Goal: Transaction & Acquisition: Purchase product/service

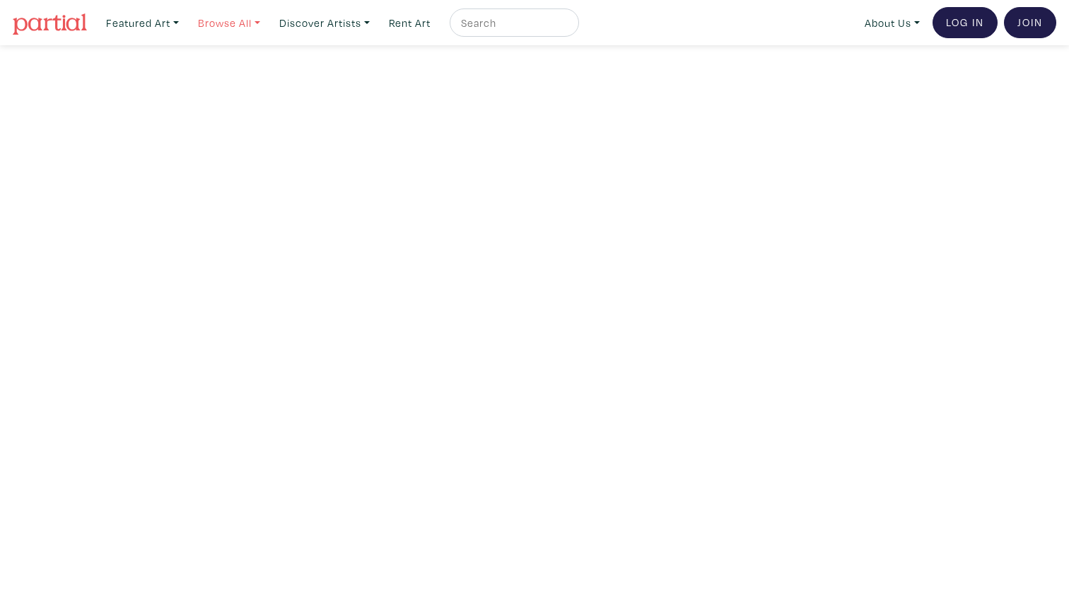
click at [243, 25] on link "Browse All" at bounding box center [229, 22] width 75 height 29
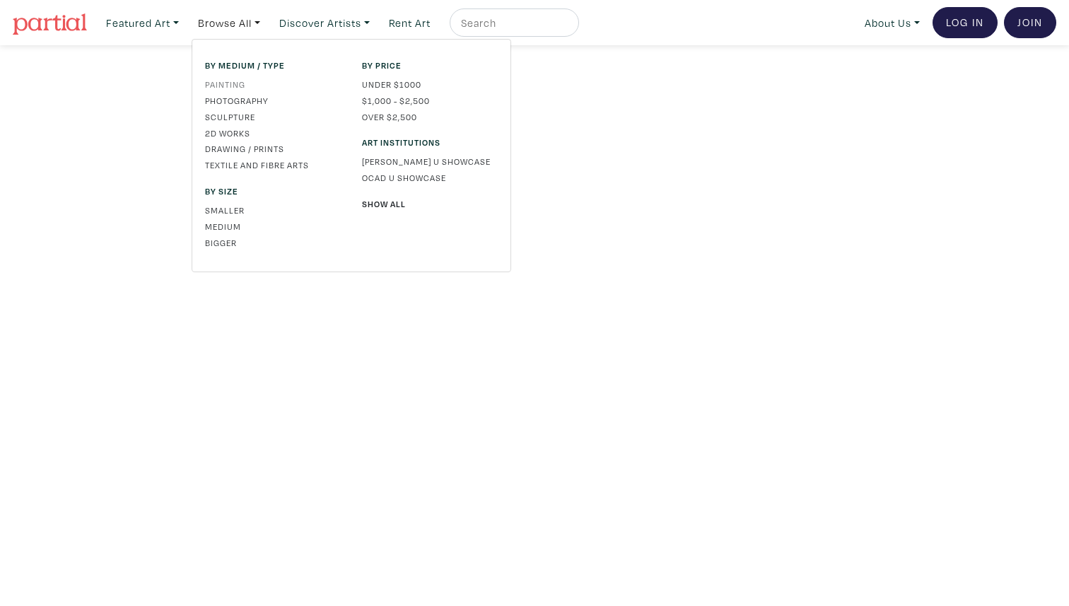
click at [234, 83] on link "Painting" at bounding box center [273, 84] width 136 height 13
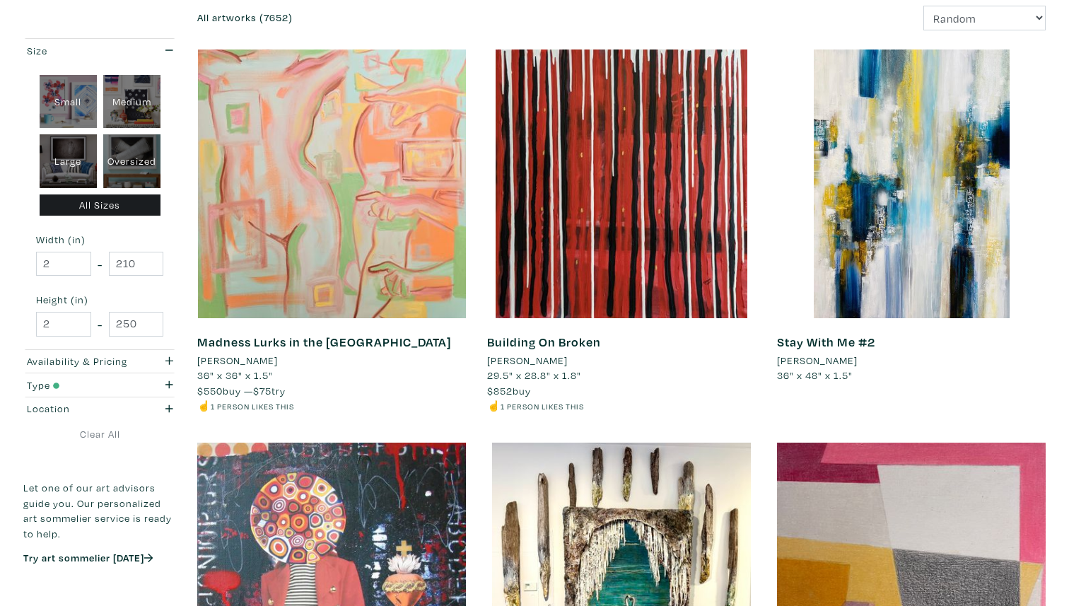
scroll to position [207, 0]
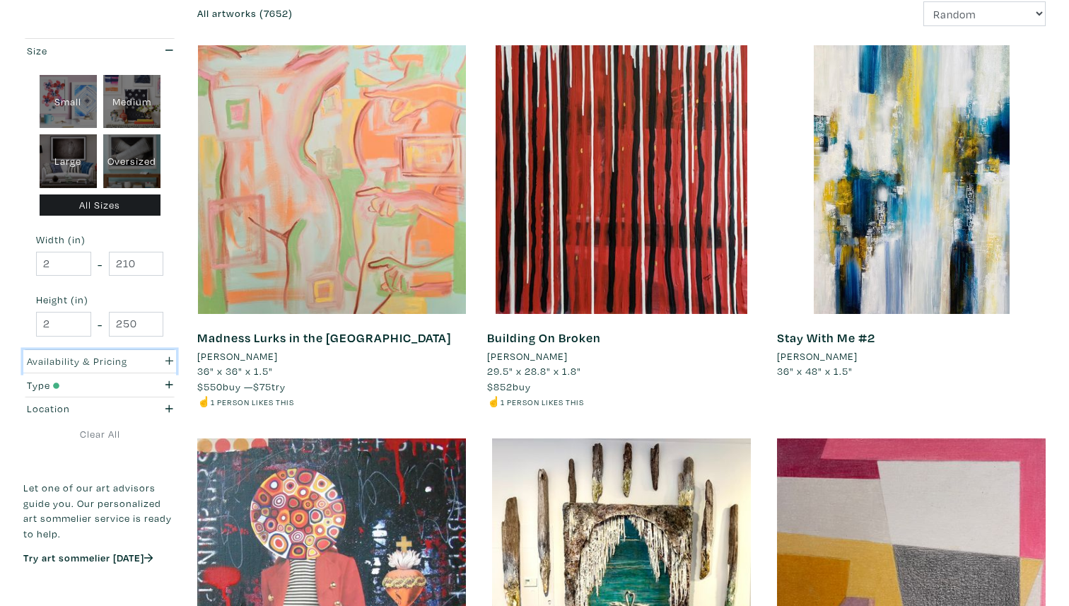
click at [148, 355] on div "button" at bounding box center [162, 362] width 42 height 16
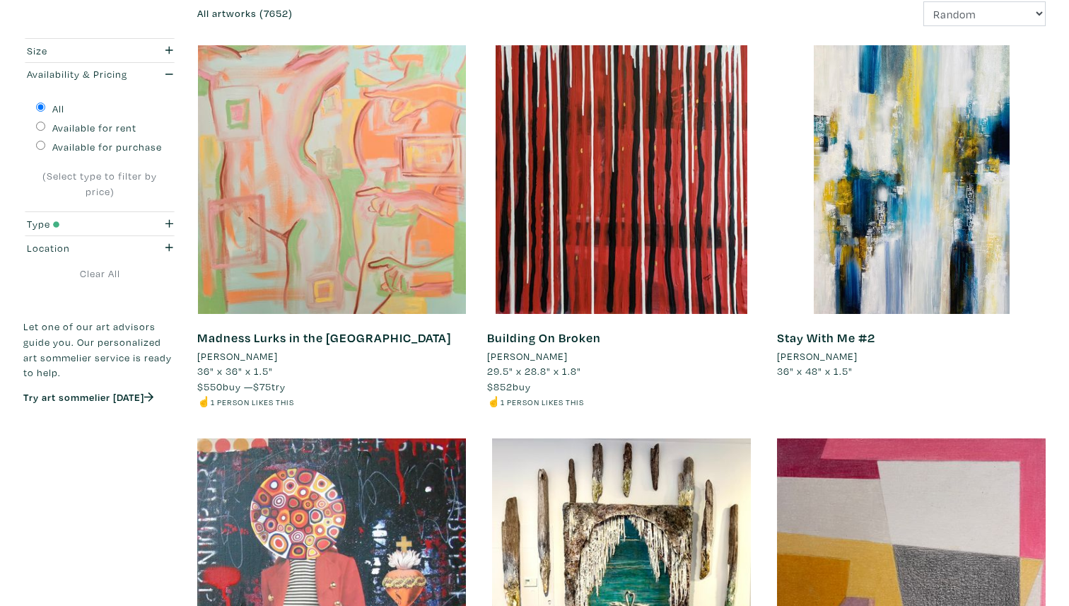
click at [100, 146] on label "Available for purchase" at bounding box center [107, 147] width 110 height 16
click at [45, 146] on input "Available for purchase" at bounding box center [40, 145] width 9 height 9
radio input "true"
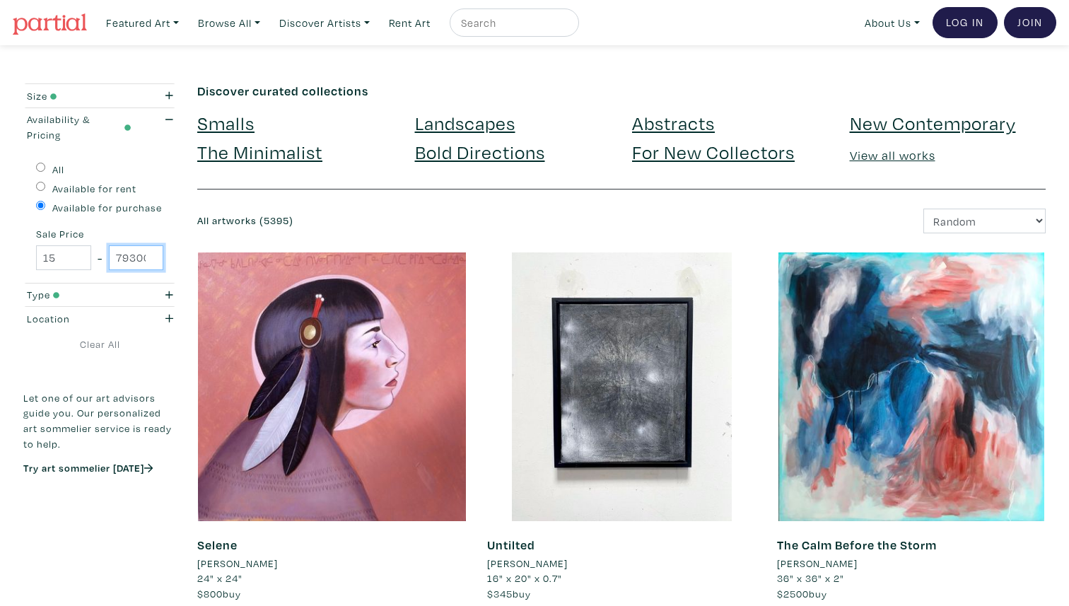
click at [131, 258] on input "79300" at bounding box center [136, 257] width 55 height 25
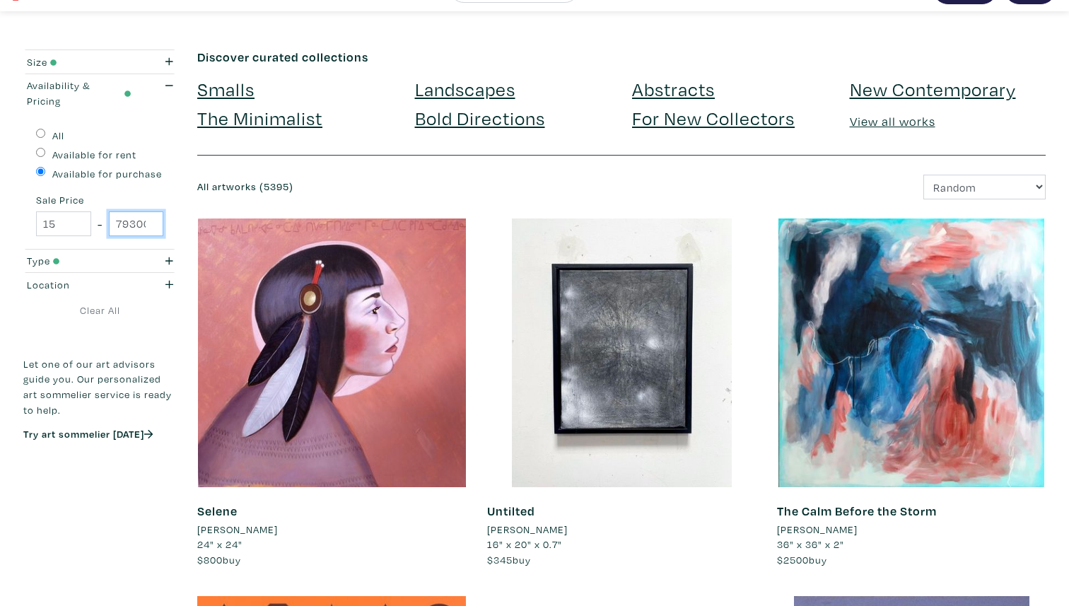
scroll to position [40, 0]
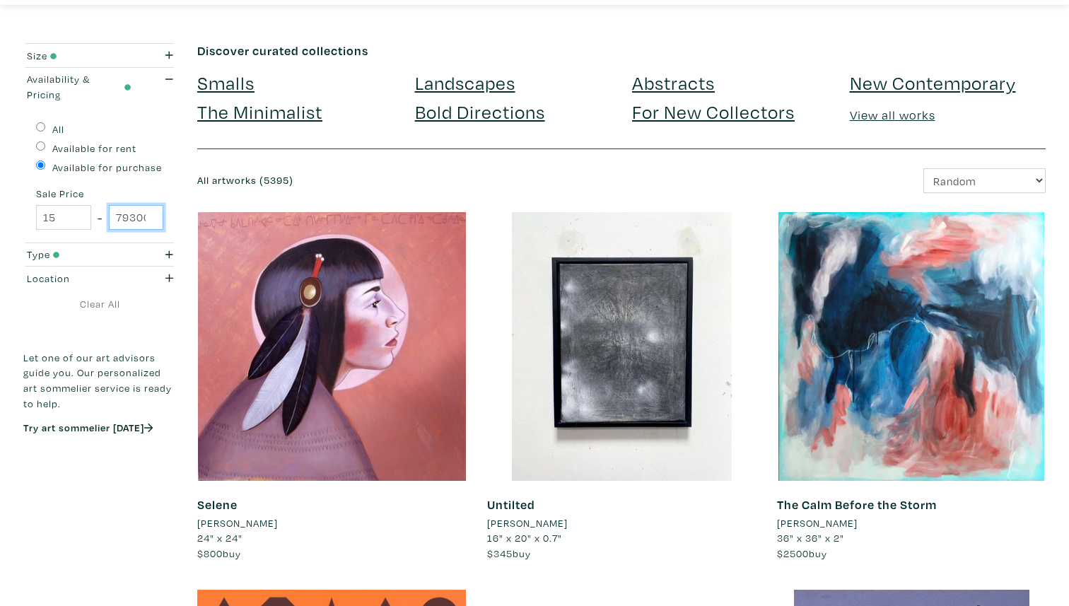
click at [127, 216] on input "79300" at bounding box center [136, 217] width 55 height 25
type input "200"
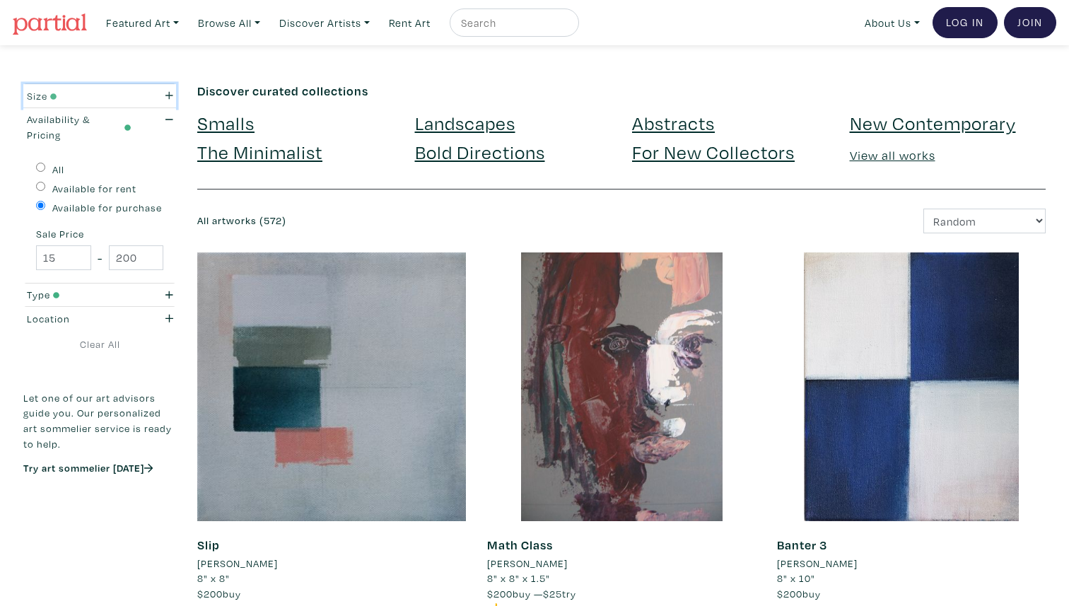
click at [166, 96] on icon "button" at bounding box center [169, 95] width 8 height 10
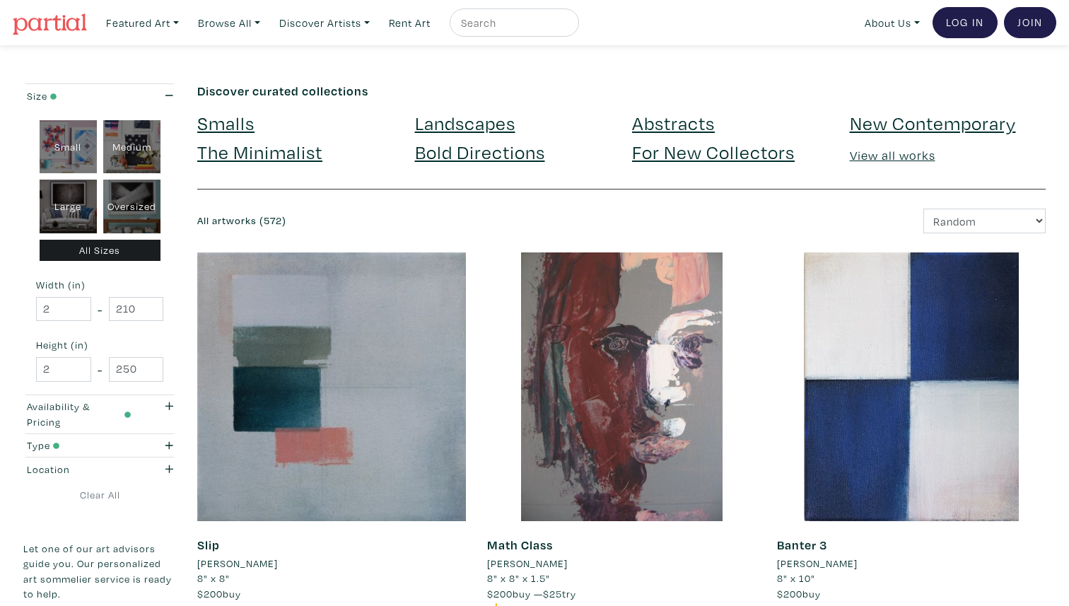
click at [77, 204] on div "Large" at bounding box center [68, 207] width 57 height 54
type input "28"
type input "48"
type input "28"
type input "48"
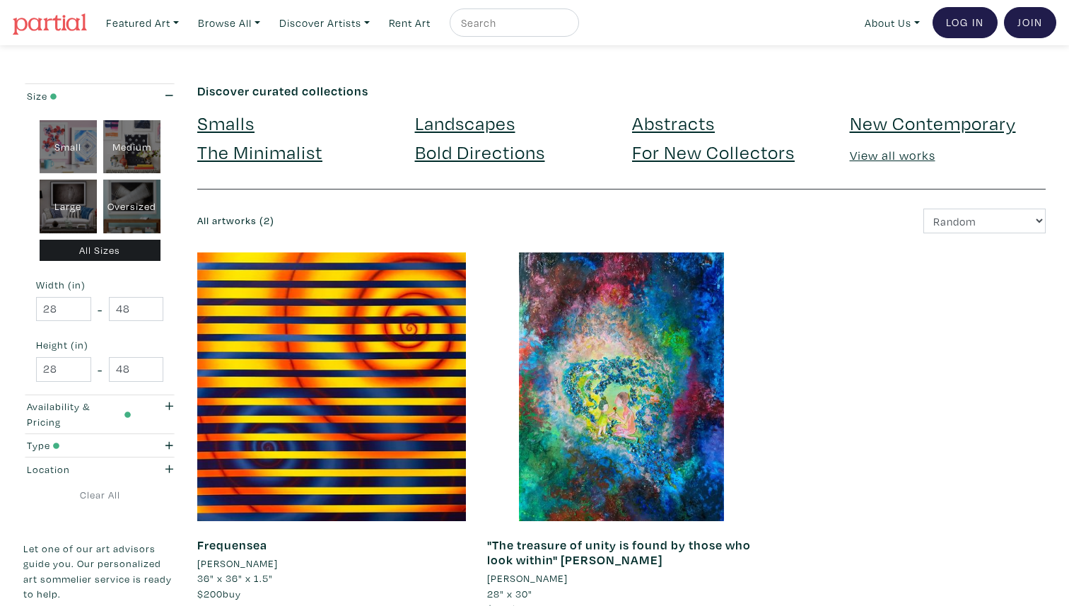
scroll to position [1, 0]
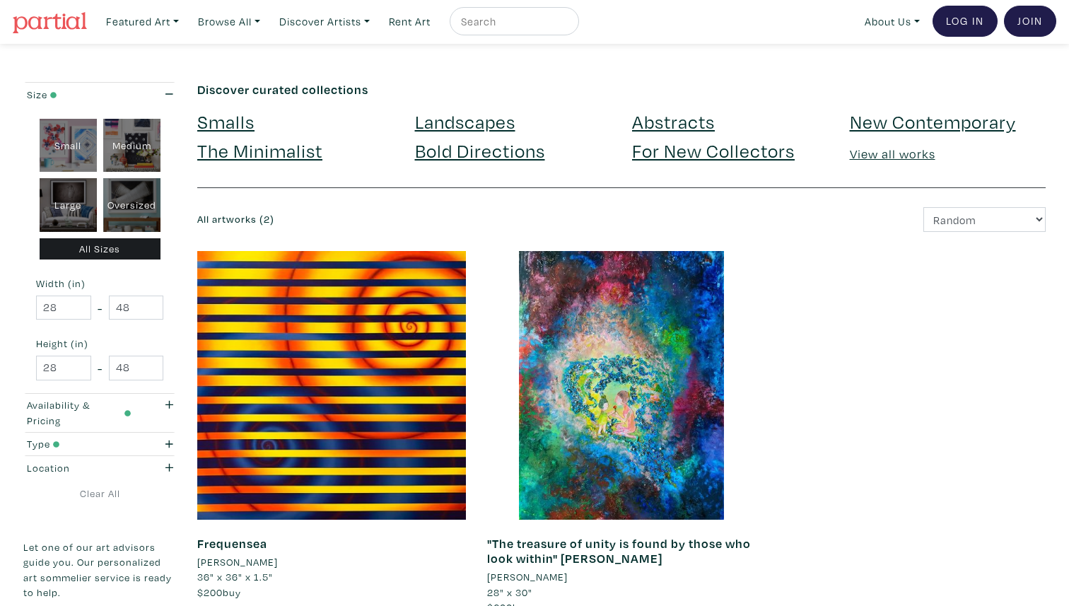
click at [127, 203] on div "Oversized" at bounding box center [131, 205] width 57 height 54
type input "48"
type input "210"
type input "48"
type input "250"
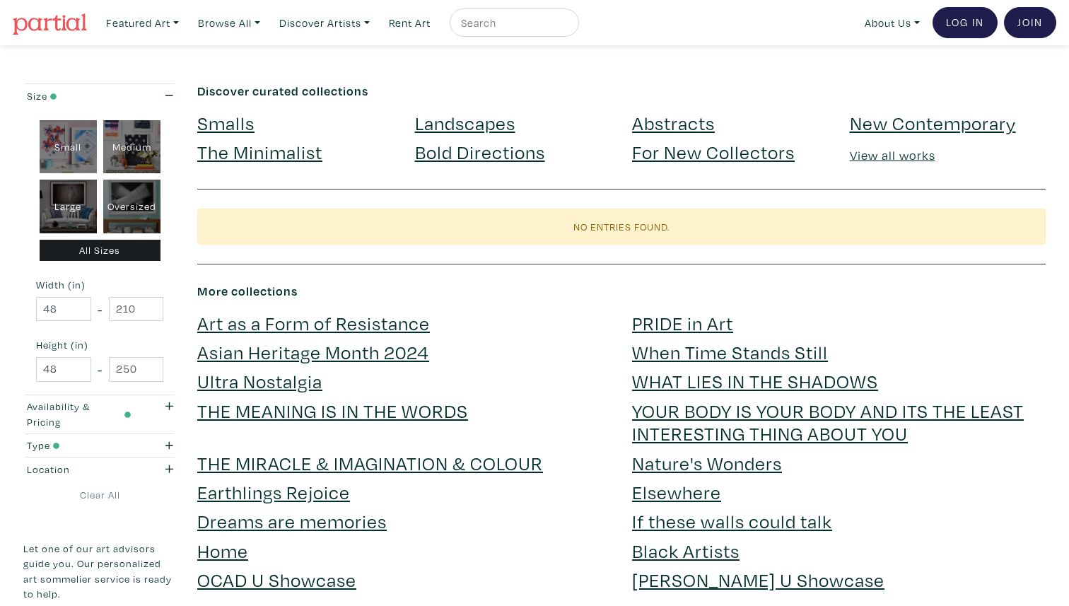
click at [72, 196] on div "Large" at bounding box center [68, 207] width 57 height 54
type input "28"
type input "48"
type input "28"
type input "48"
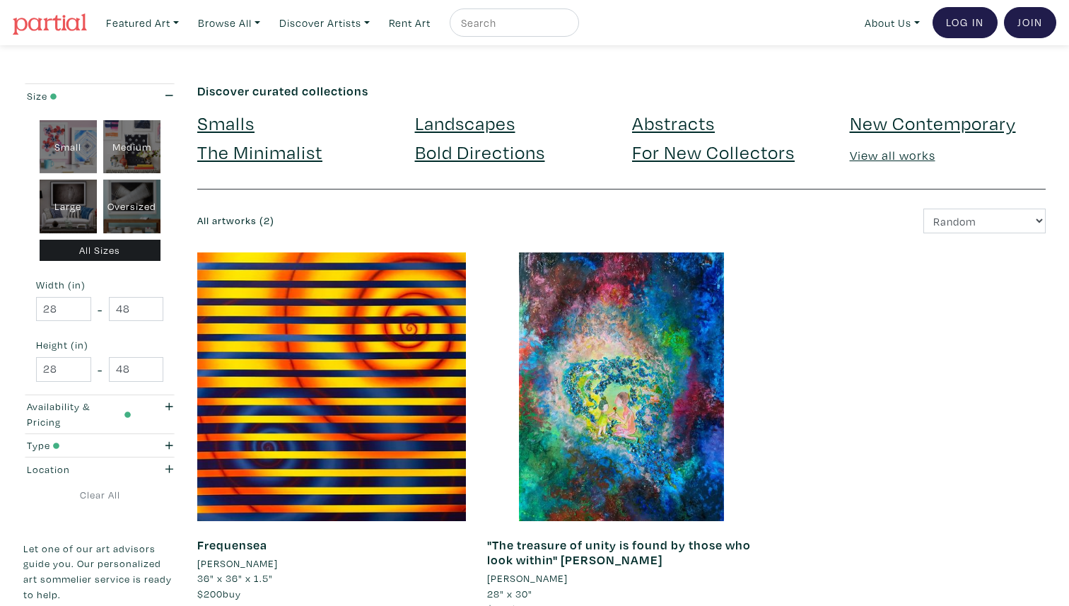
click at [98, 247] on div "All Sizes" at bounding box center [100, 251] width 121 height 22
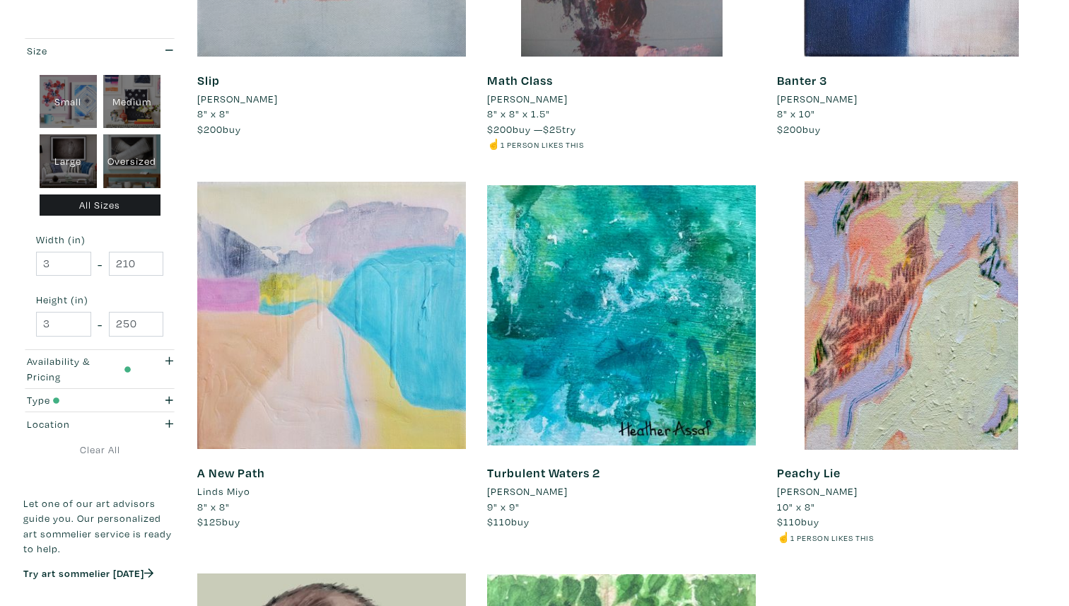
scroll to position [473, 0]
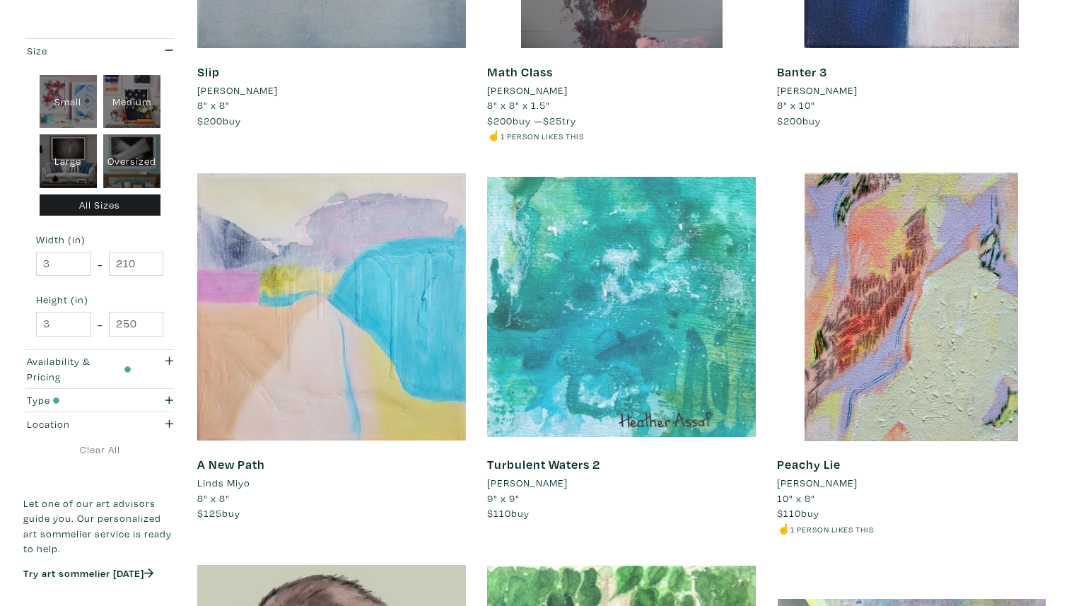
click at [626, 299] on div at bounding box center [621, 307] width 269 height 269
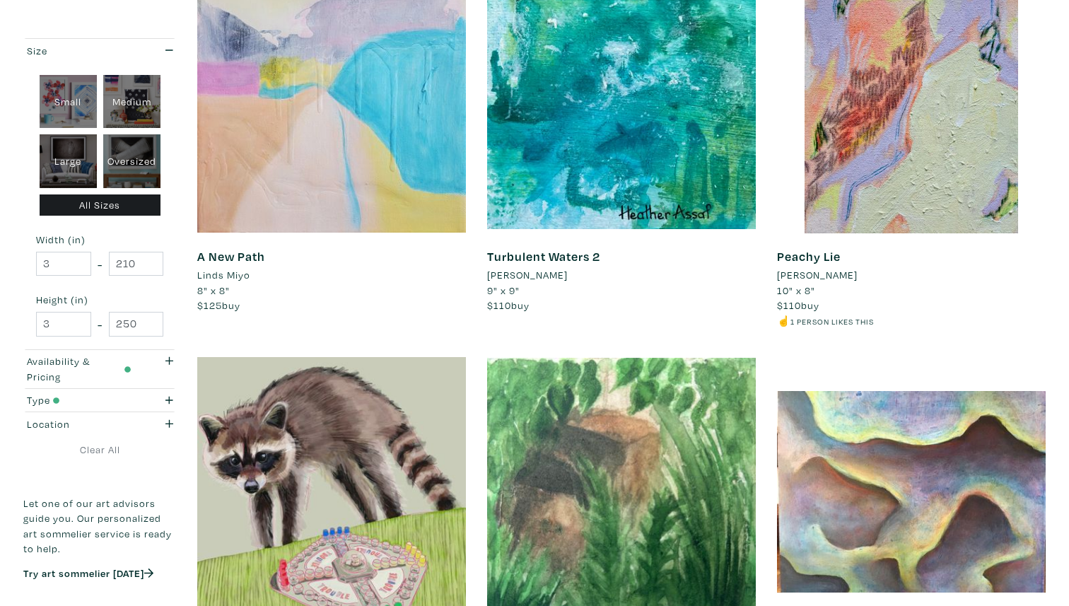
scroll to position [703, 0]
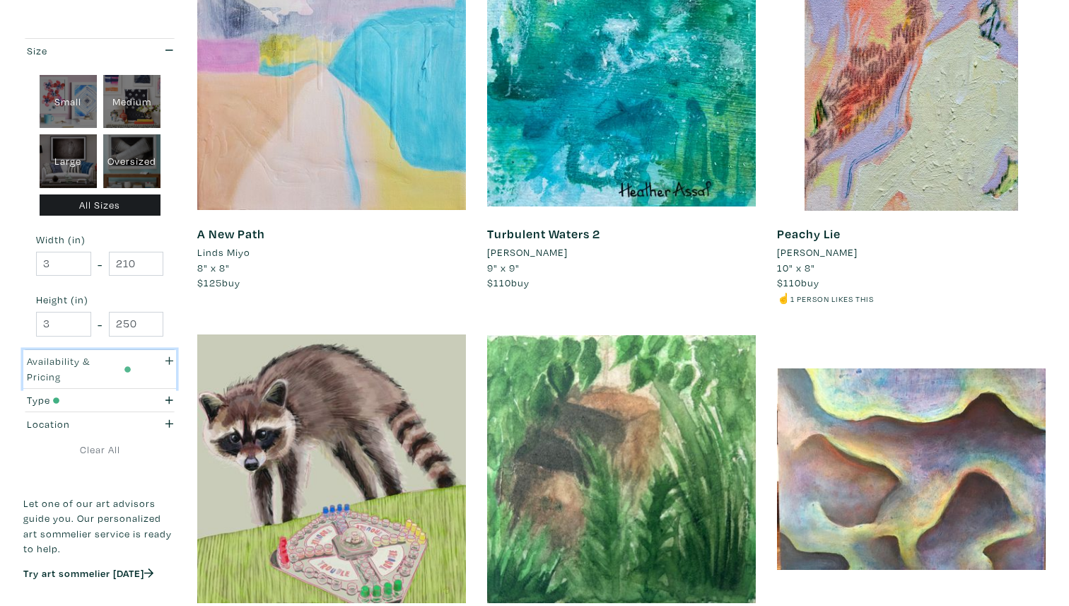
click at [110, 373] on div "Availability & Pricing" at bounding box center [79, 369] width 105 height 30
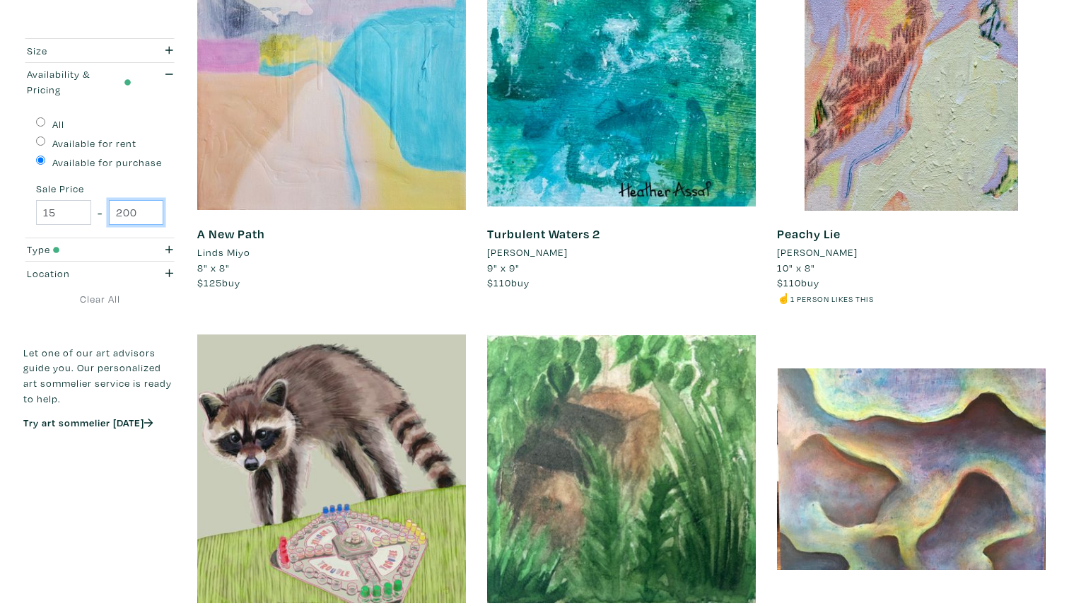
click at [129, 211] on input "200" at bounding box center [136, 212] width 55 height 25
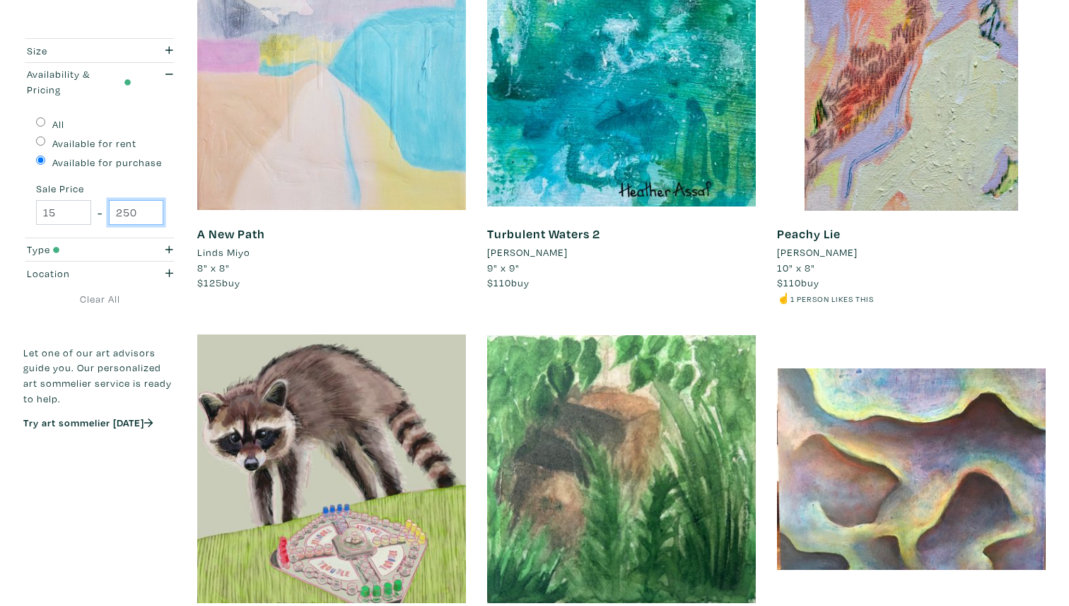
type input "250"
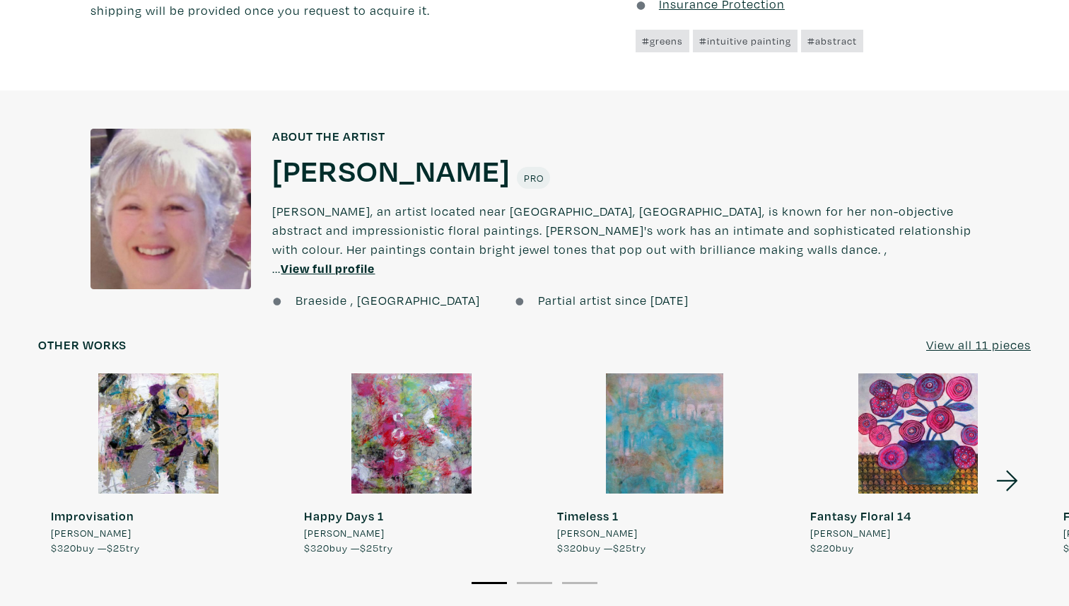
scroll to position [974, 0]
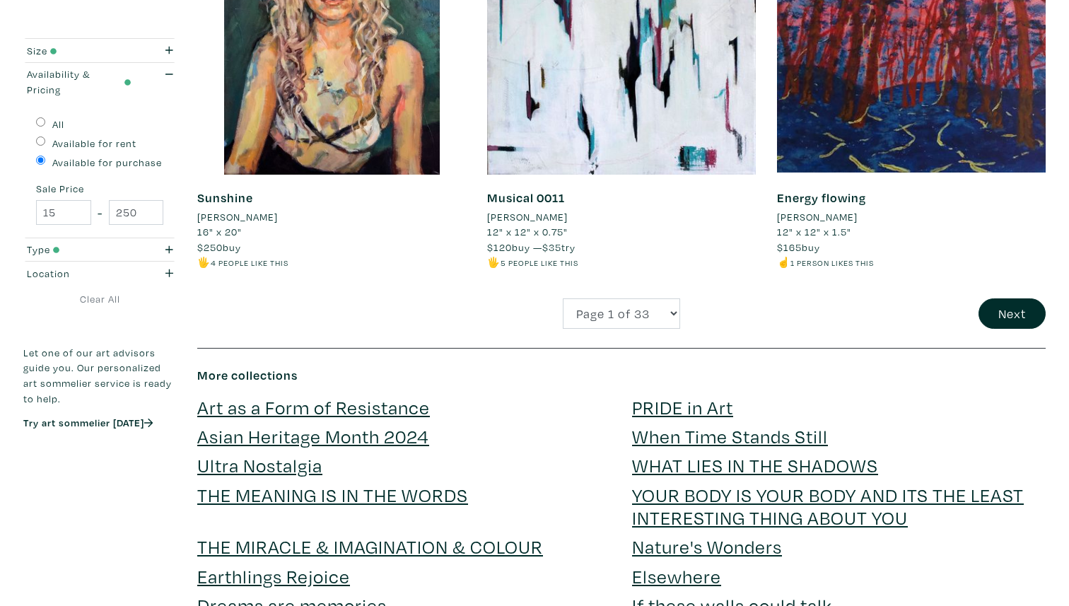
scroll to position [3054, 0]
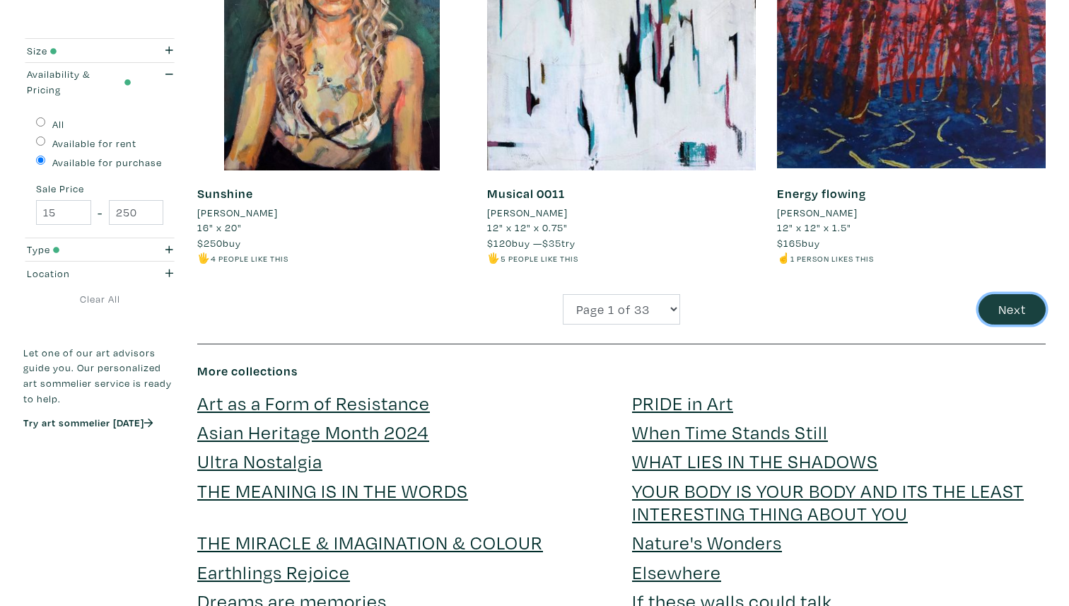
click at [1023, 312] on button "Next" at bounding box center [1011, 309] width 67 height 30
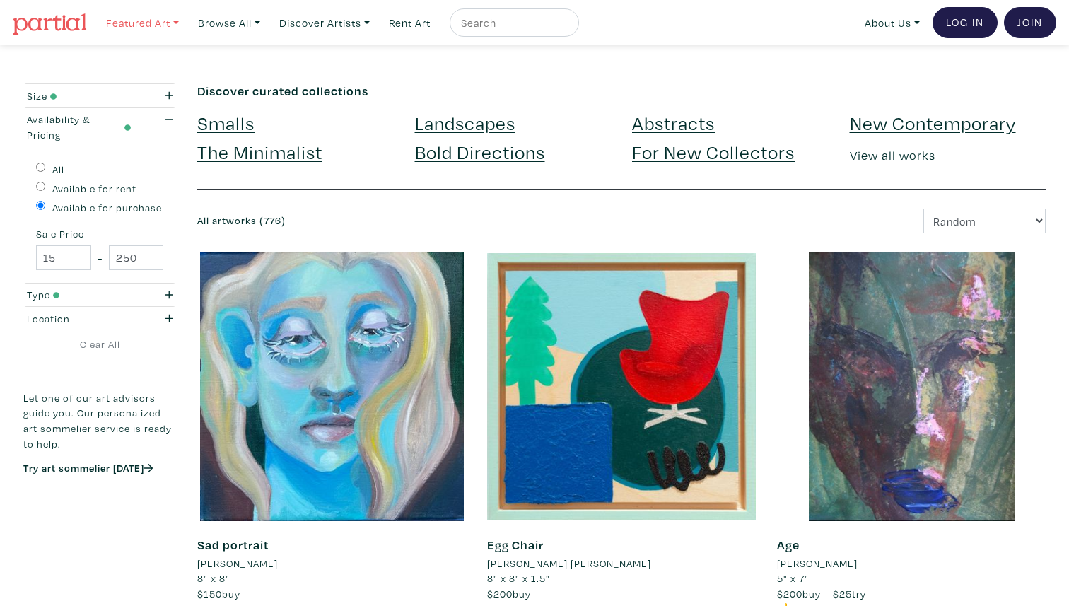
click at [173, 23] on link "Featured Art" at bounding box center [143, 22] width 86 height 29
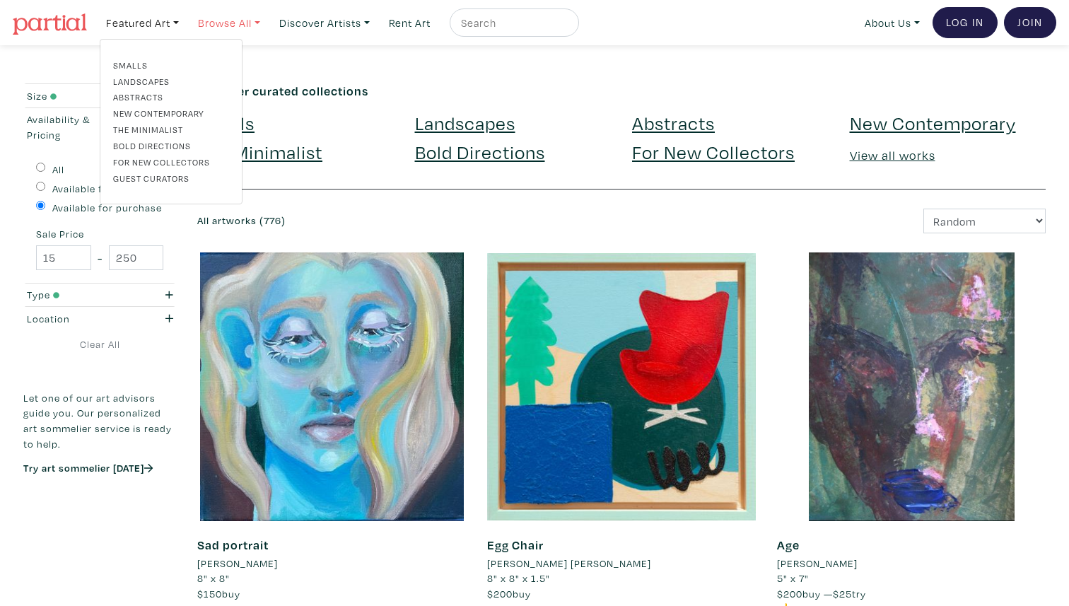
click at [264, 25] on link "Browse All" at bounding box center [229, 22] width 75 height 29
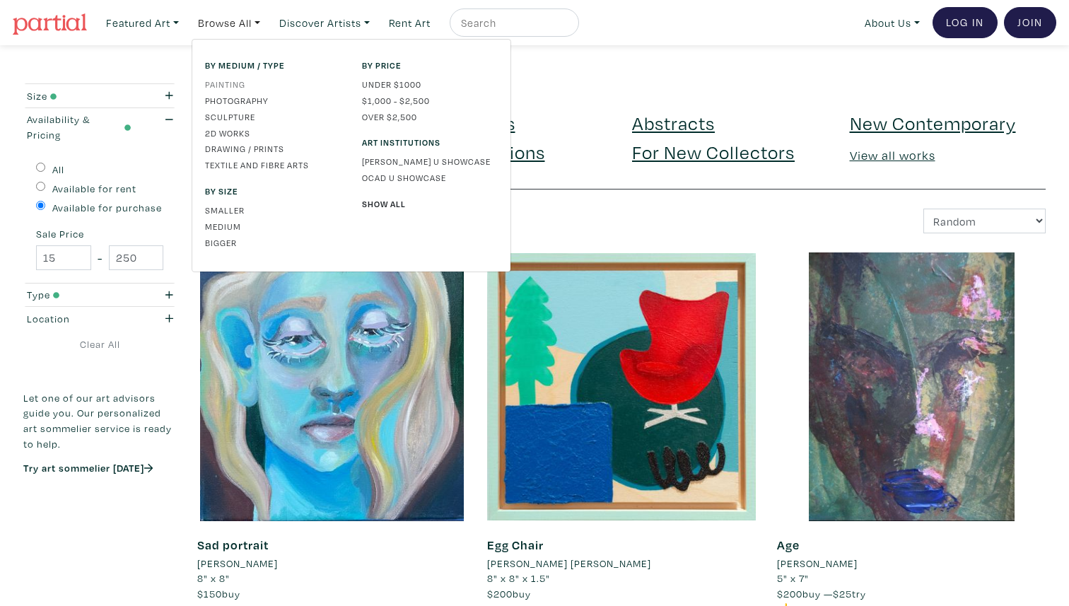
click at [245, 81] on link "Painting" at bounding box center [273, 84] width 136 height 13
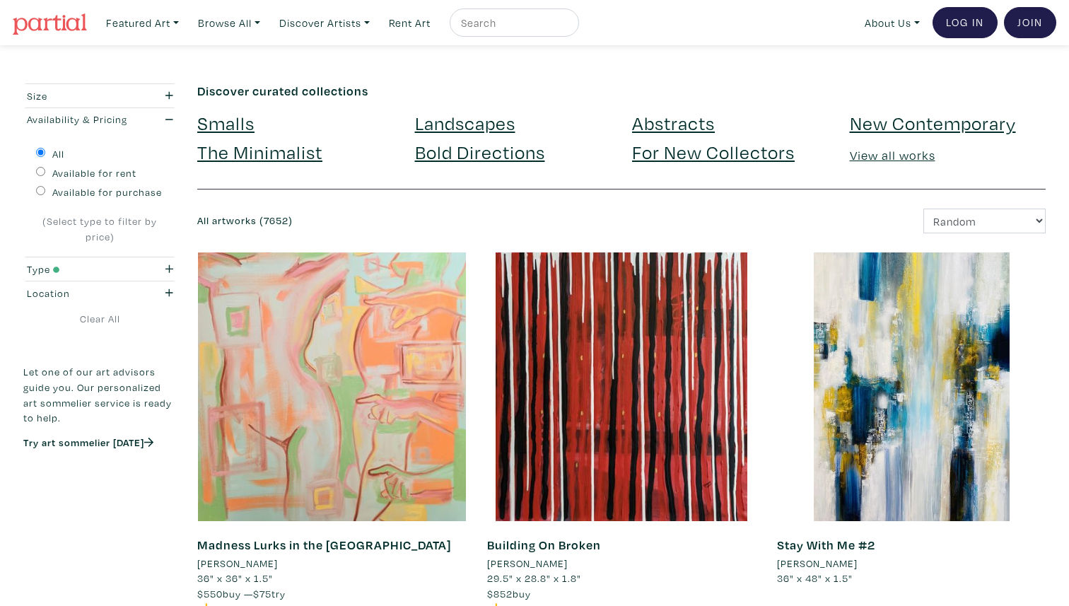
click at [670, 117] on link "Abstracts" at bounding box center [673, 122] width 83 height 25
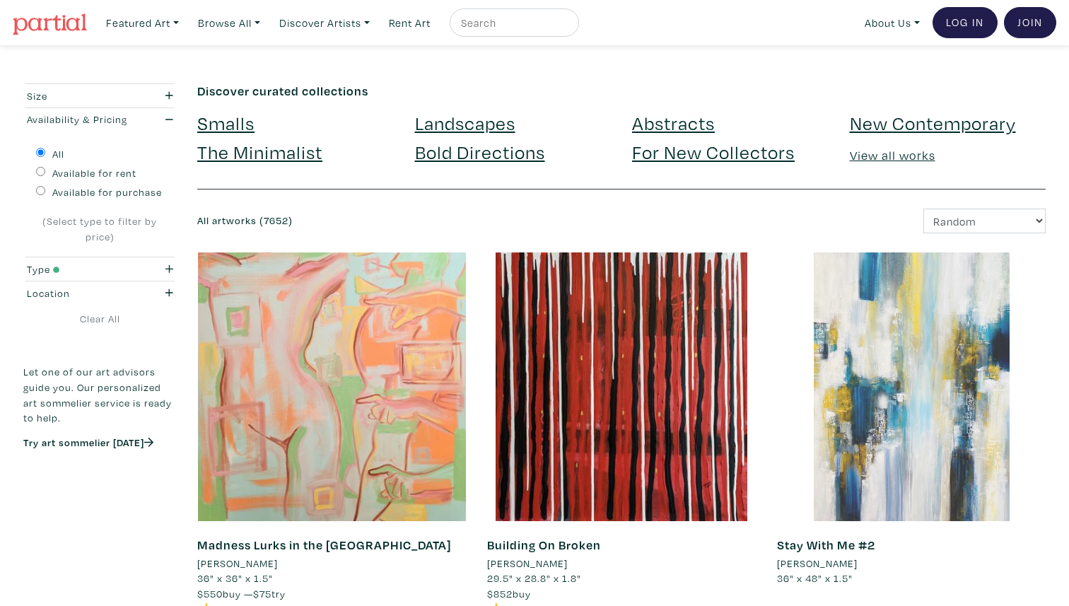
click at [930, 380] on div at bounding box center [911, 386] width 269 height 269
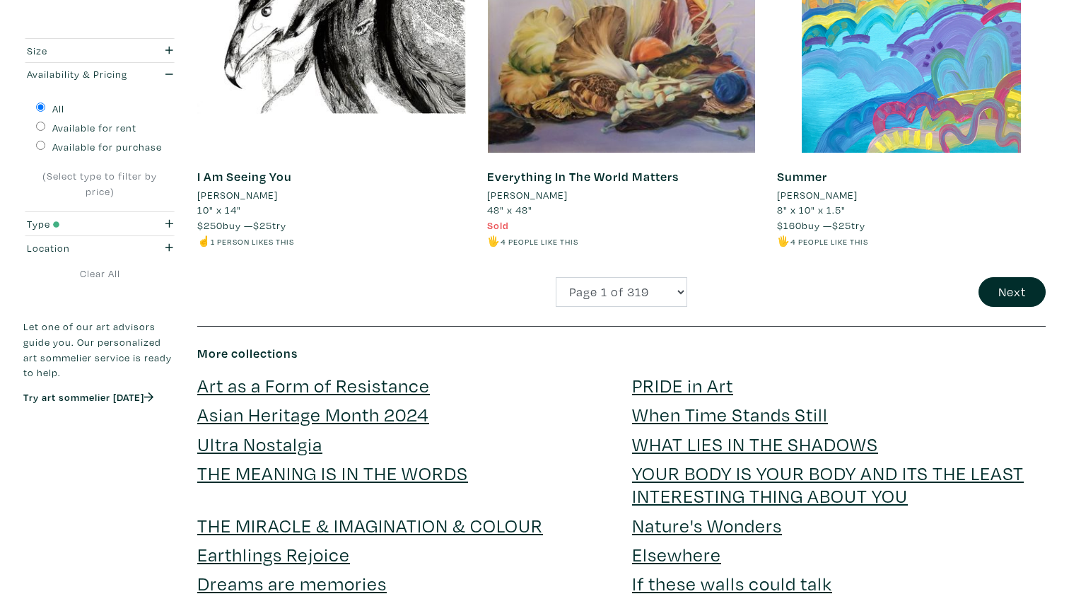
scroll to position [3063, 0]
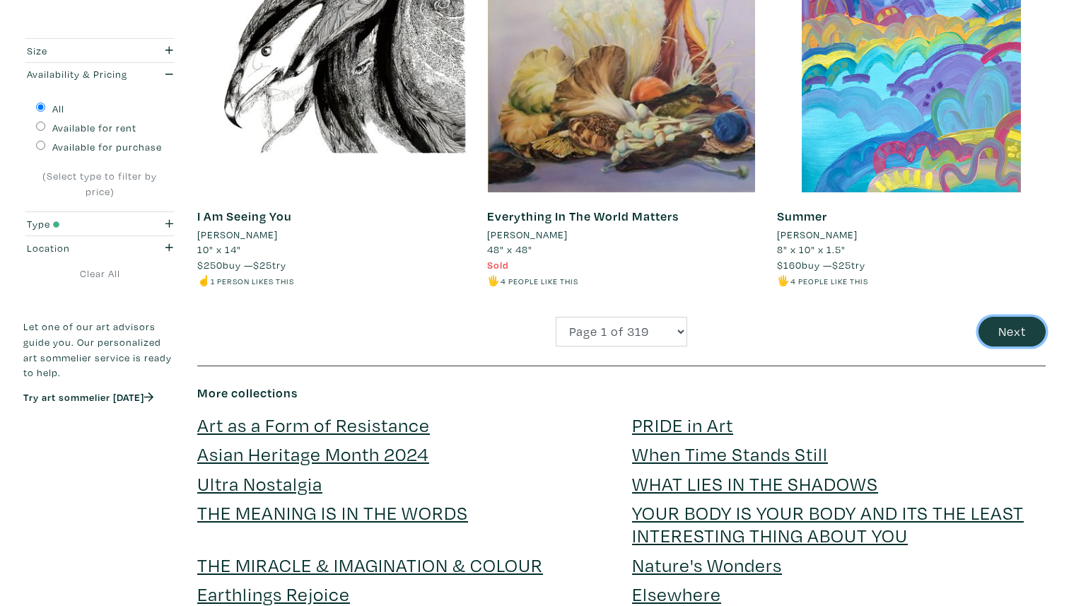
click at [1009, 332] on button "Next" at bounding box center [1011, 332] width 67 height 30
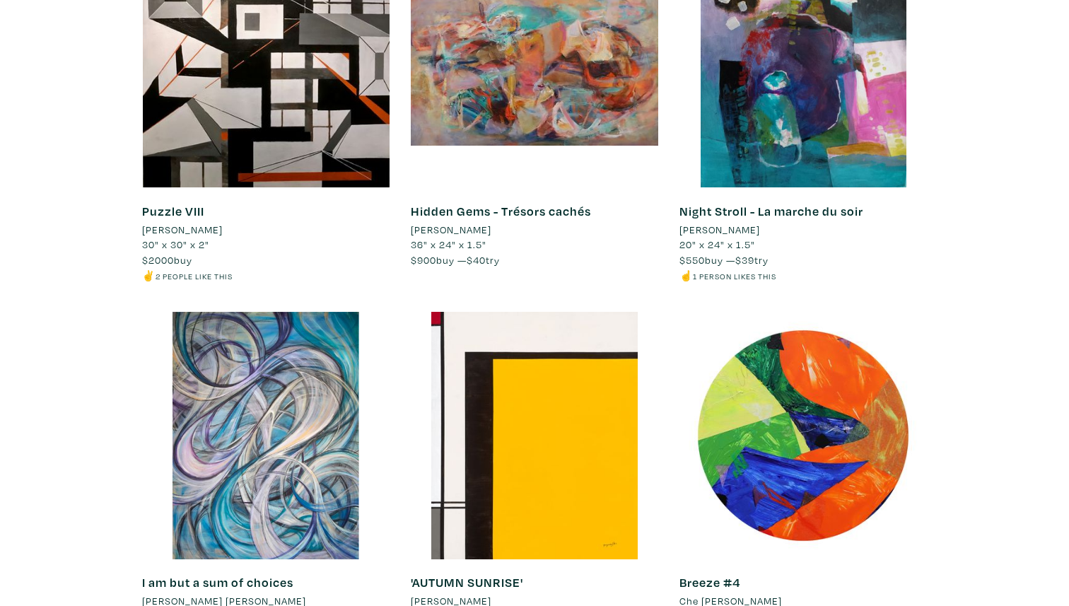
scroll to position [4420, 0]
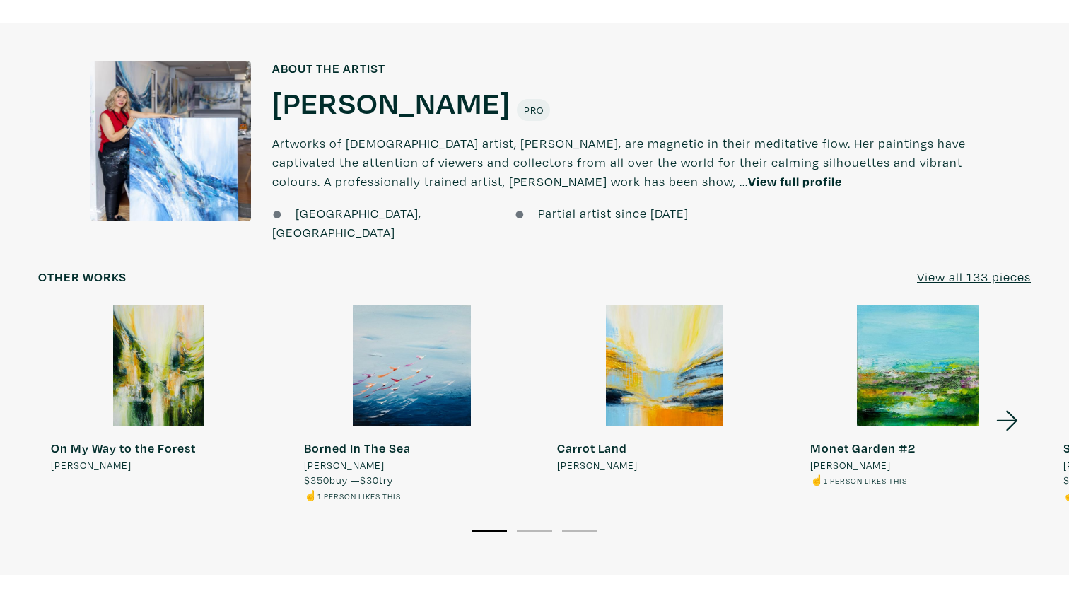
scroll to position [1082, 0]
click at [916, 349] on div at bounding box center [918, 365] width 240 height 120
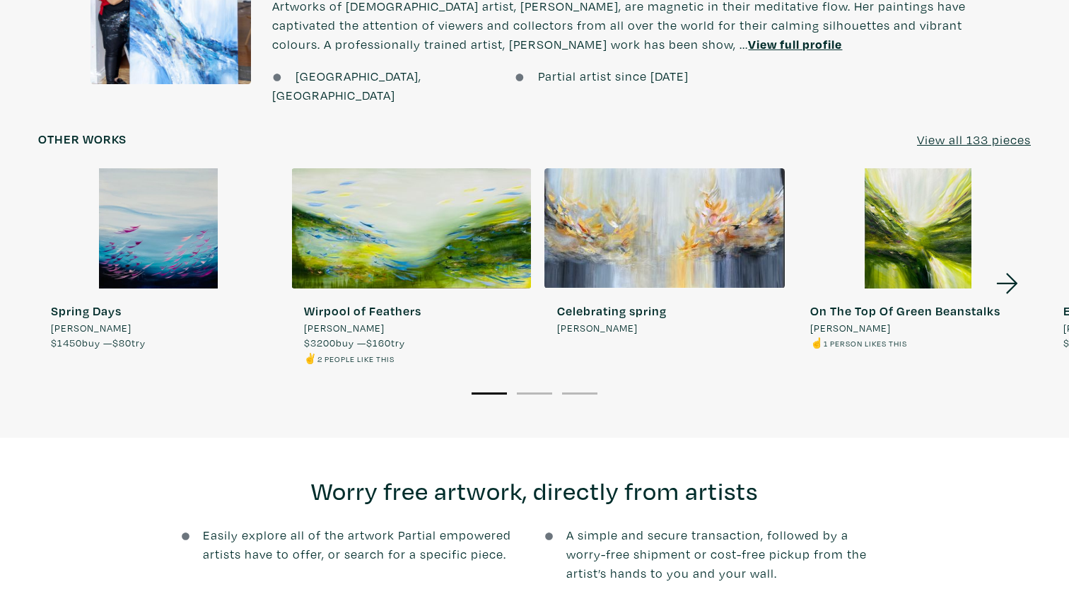
scroll to position [1311, 0]
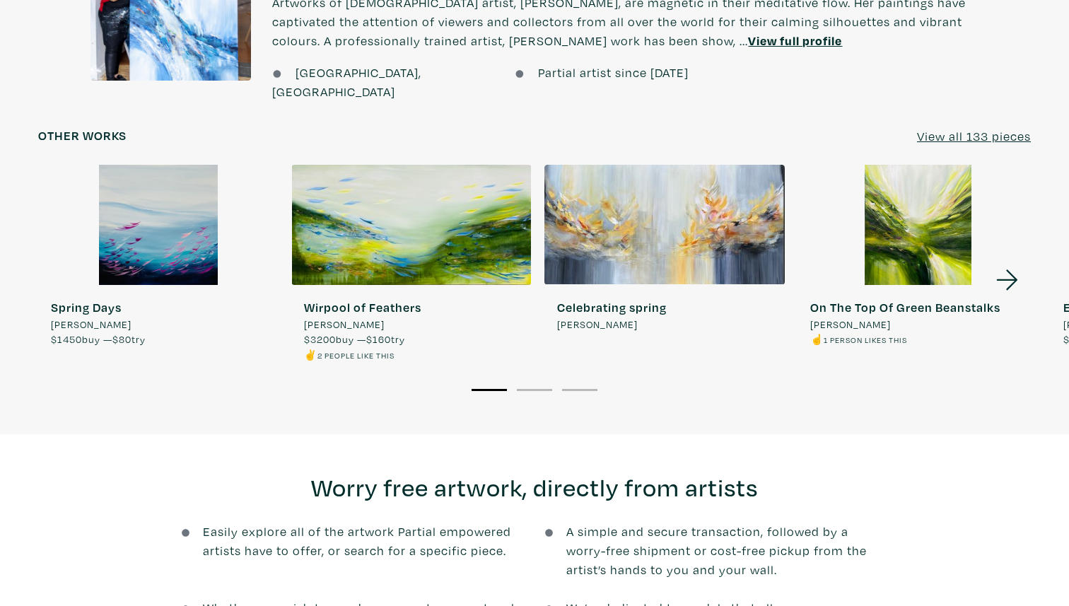
click at [1013, 261] on icon at bounding box center [1007, 280] width 48 height 38
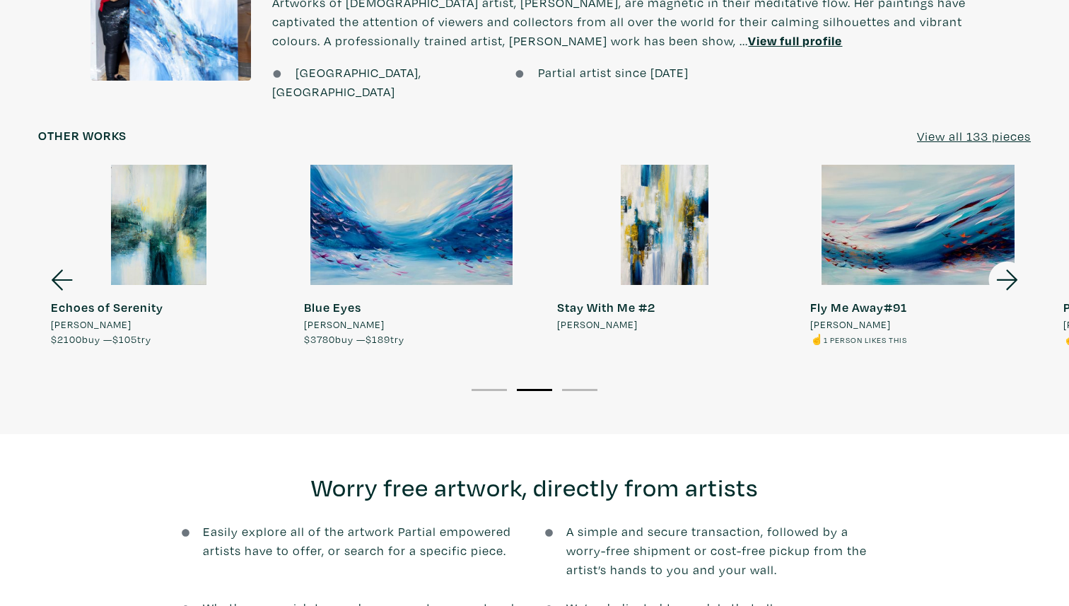
click at [1014, 261] on icon at bounding box center [1007, 280] width 48 height 38
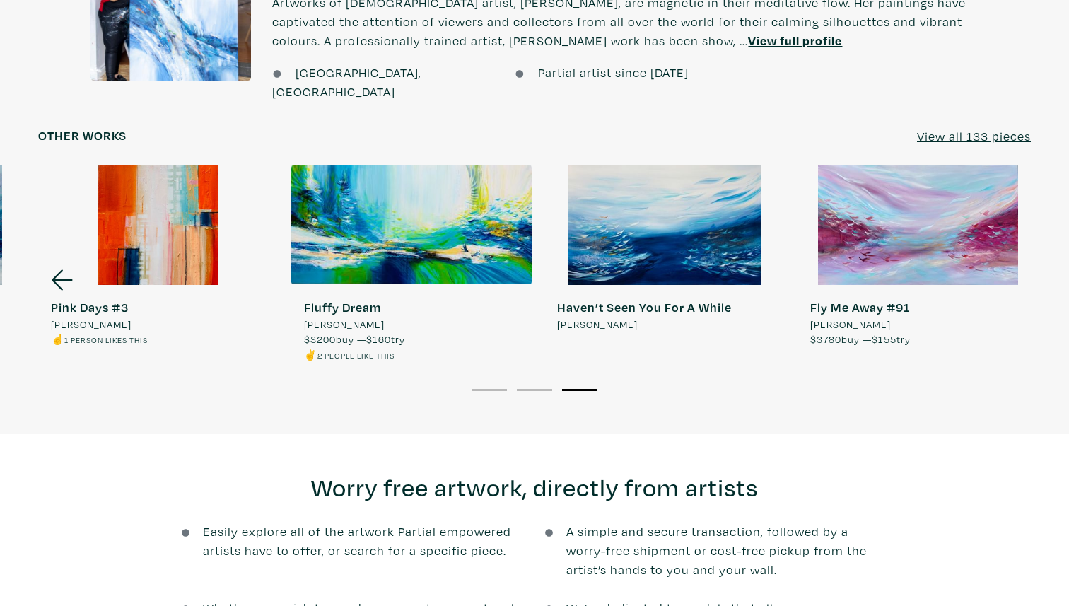
click at [151, 223] on div at bounding box center [158, 225] width 240 height 120
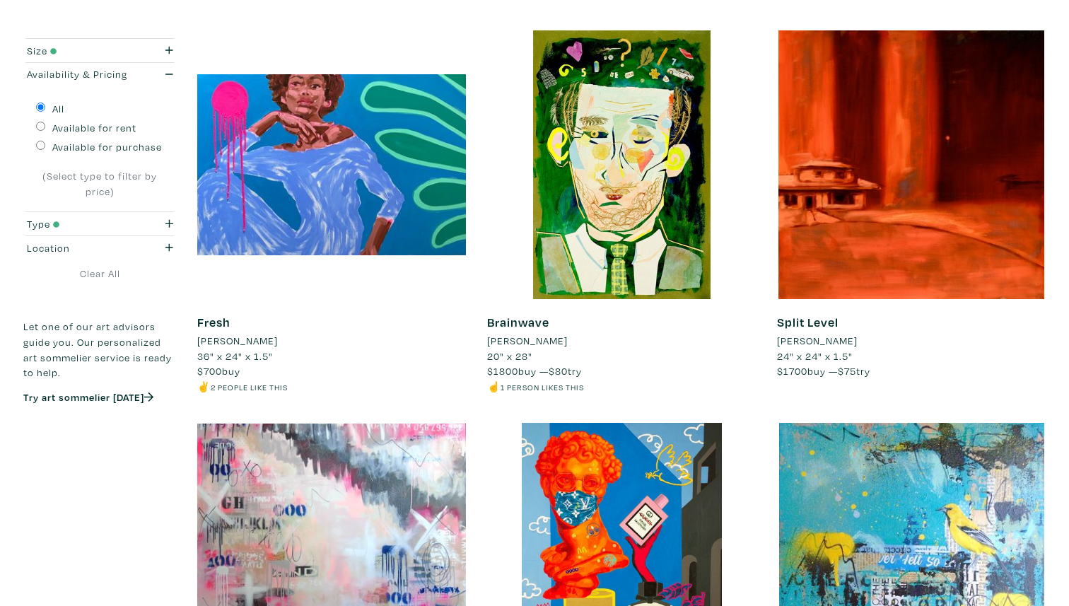
scroll to position [1338, 0]
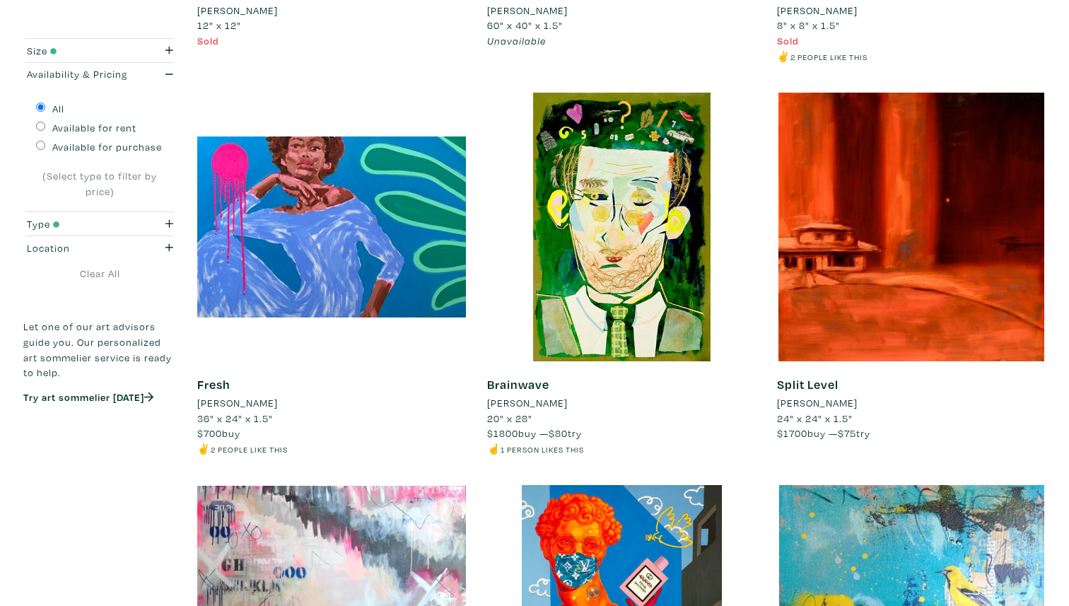
click at [83, 149] on label "Available for purchase" at bounding box center [107, 147] width 110 height 16
click at [45, 149] on input "Available for purchase" at bounding box center [40, 145] width 9 height 9
radio input "true"
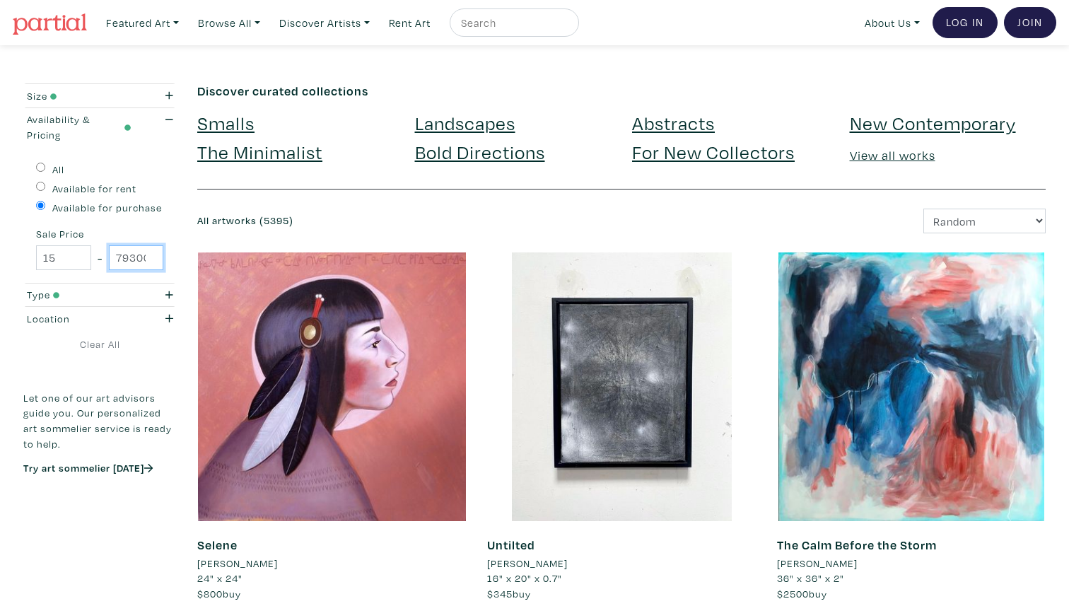
click at [126, 258] on input "79300" at bounding box center [136, 257] width 55 height 25
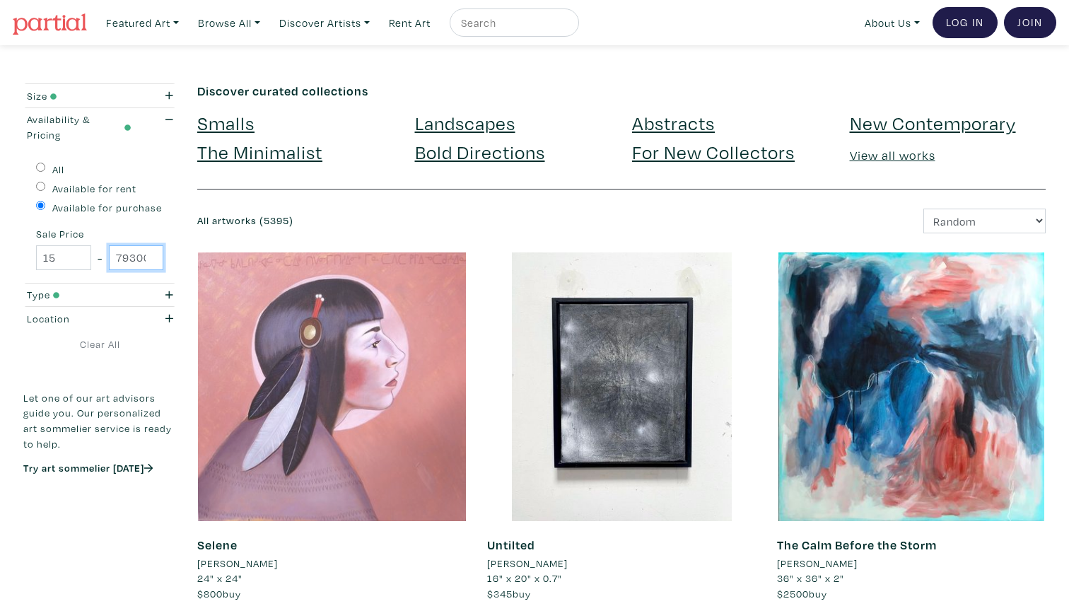
scroll to position [0, 5]
type input "79300300"
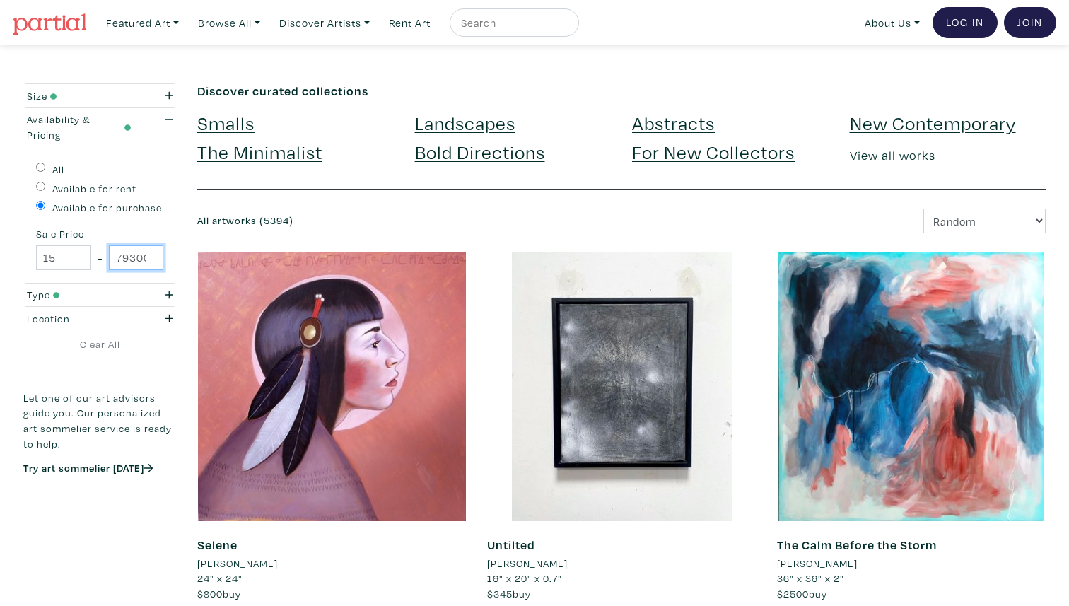
click at [124, 260] on input "79300300" at bounding box center [136, 257] width 55 height 25
type input "300"
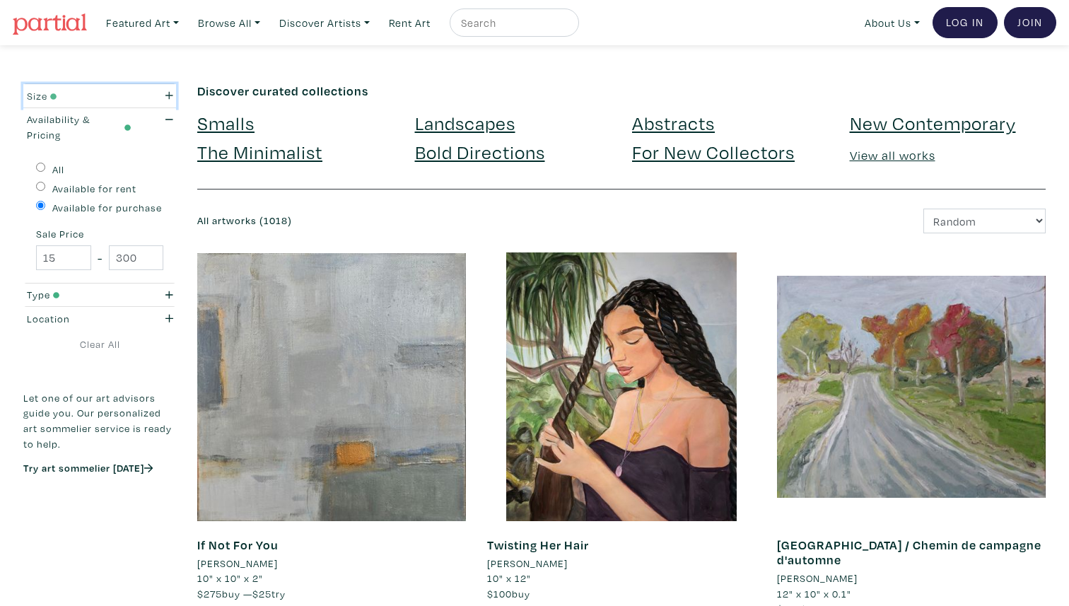
click at [103, 93] on div "Size" at bounding box center [79, 96] width 105 height 16
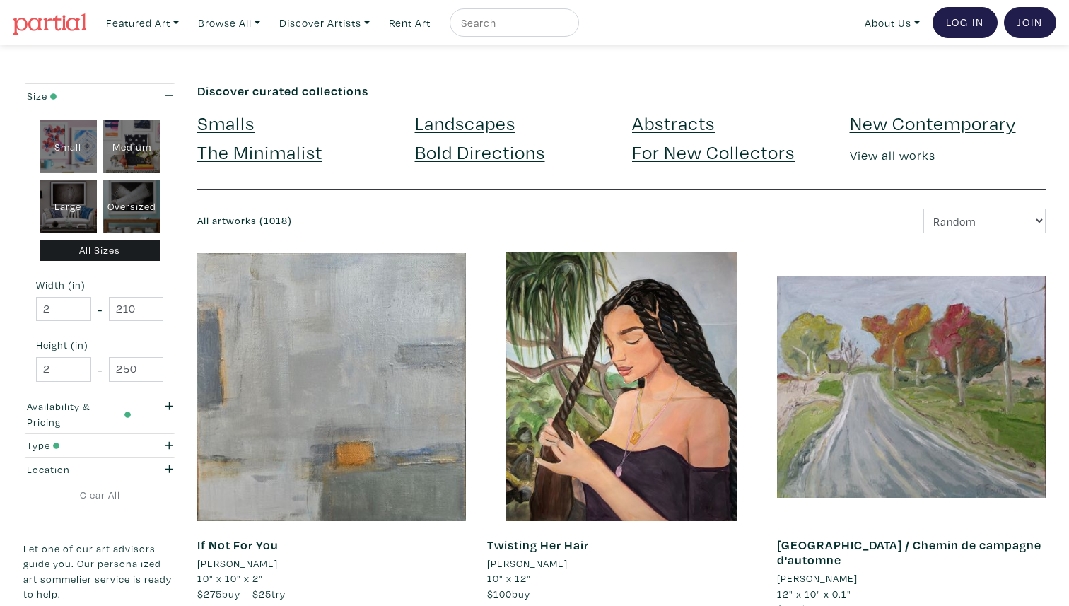
click at [74, 208] on div "Large" at bounding box center [68, 207] width 57 height 54
type input "28"
type input "48"
type input "28"
type input "48"
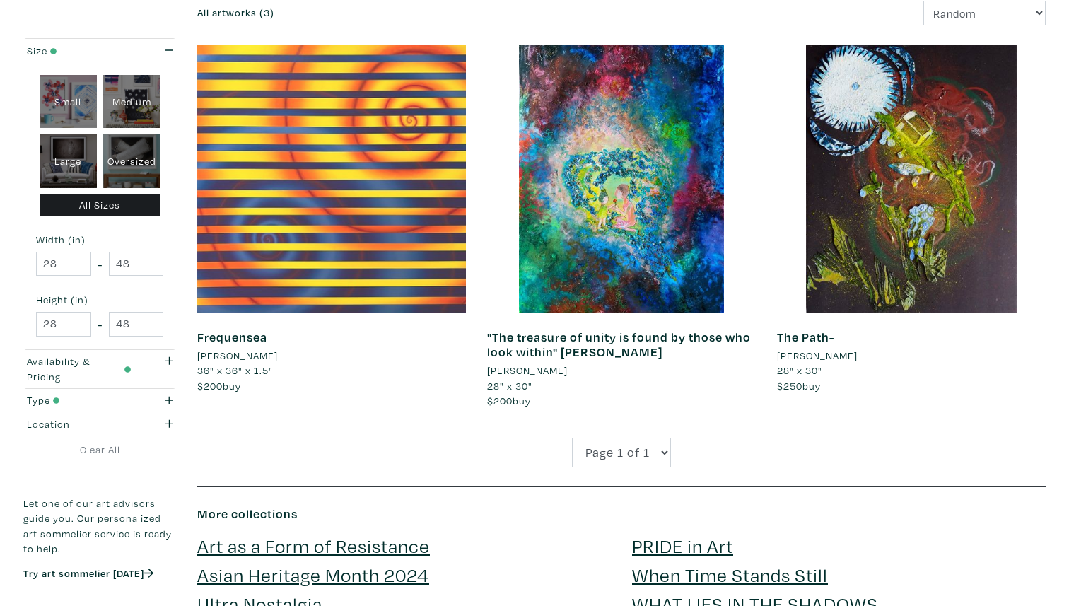
scroll to position [221, 0]
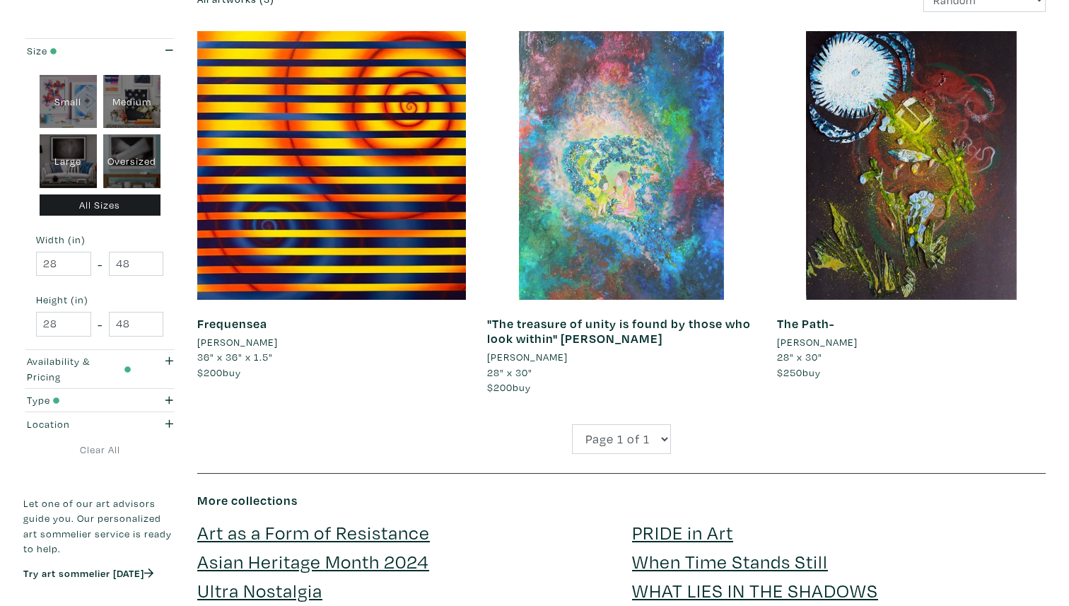
click at [649, 284] on div at bounding box center [621, 165] width 269 height 269
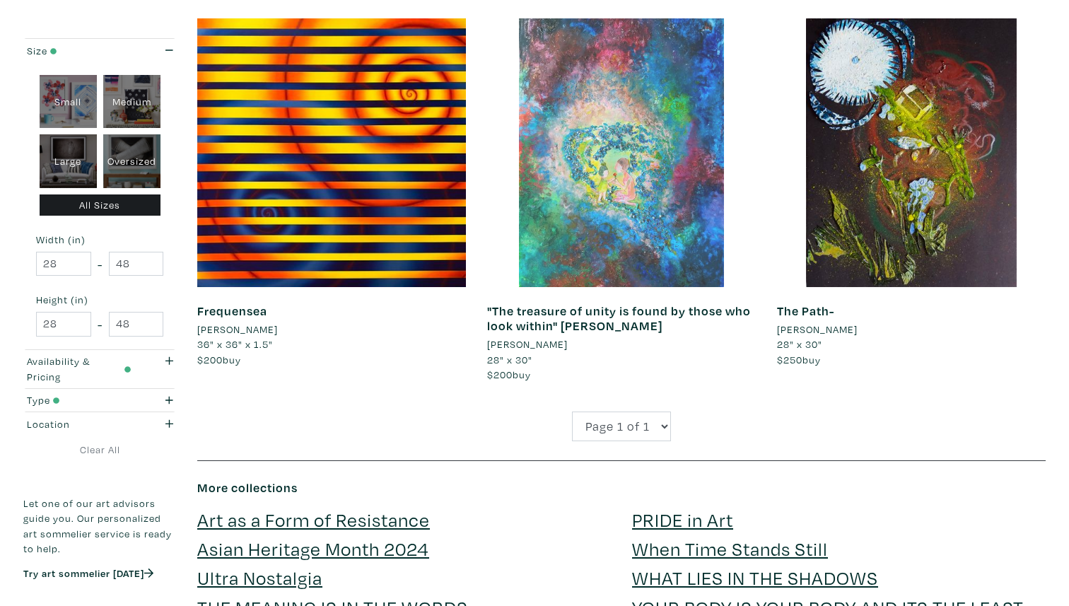
scroll to position [0, 0]
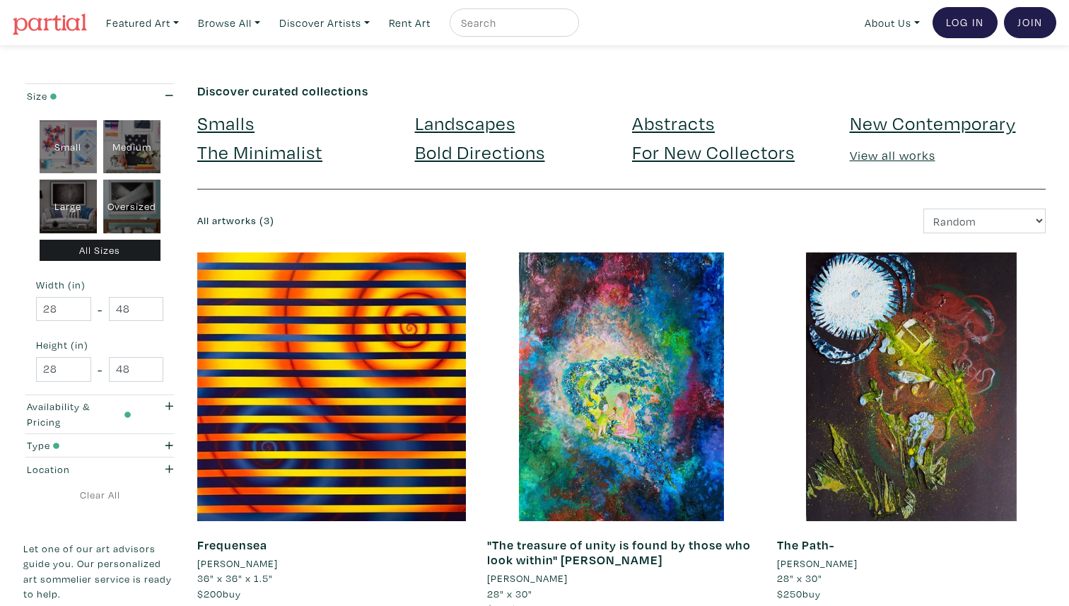
click at [690, 120] on link "Abstracts" at bounding box center [673, 122] width 83 height 25
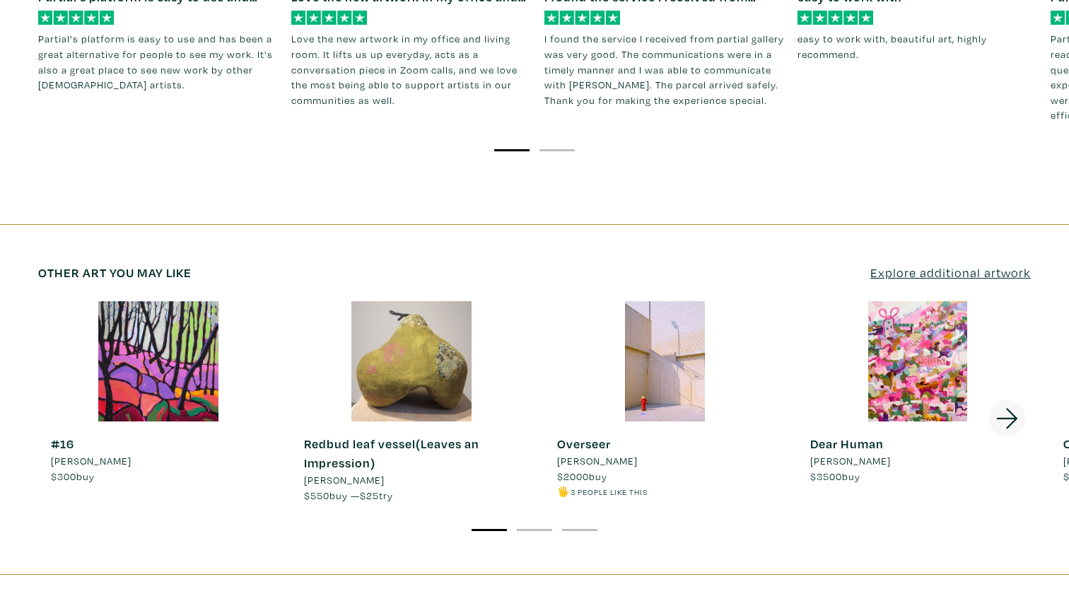
scroll to position [1990, 0]
click at [1011, 399] on icon at bounding box center [1007, 418] width 48 height 38
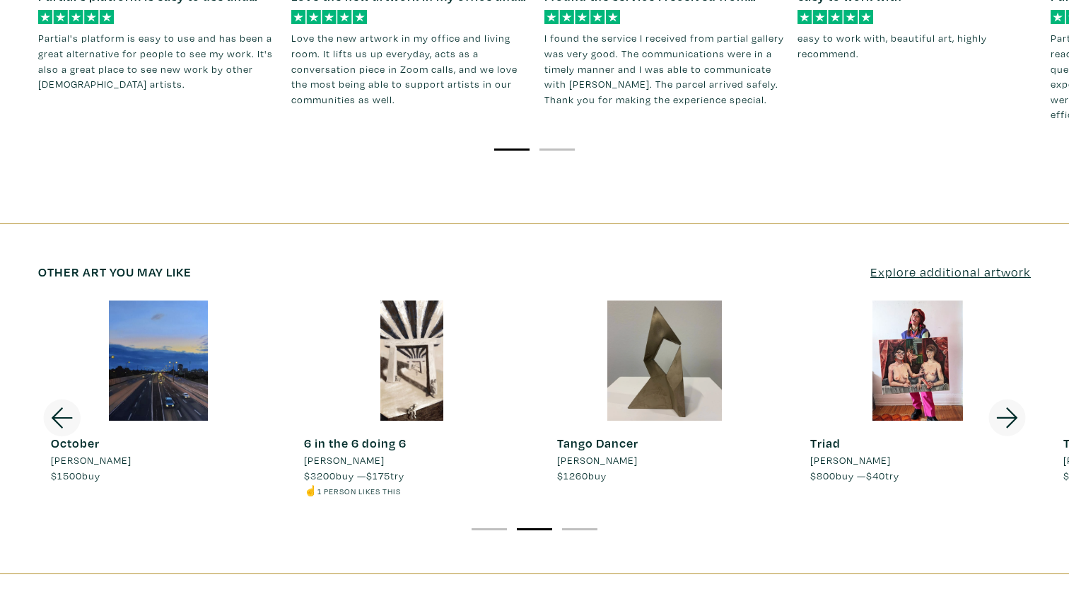
click at [1011, 399] on icon at bounding box center [1007, 418] width 48 height 38
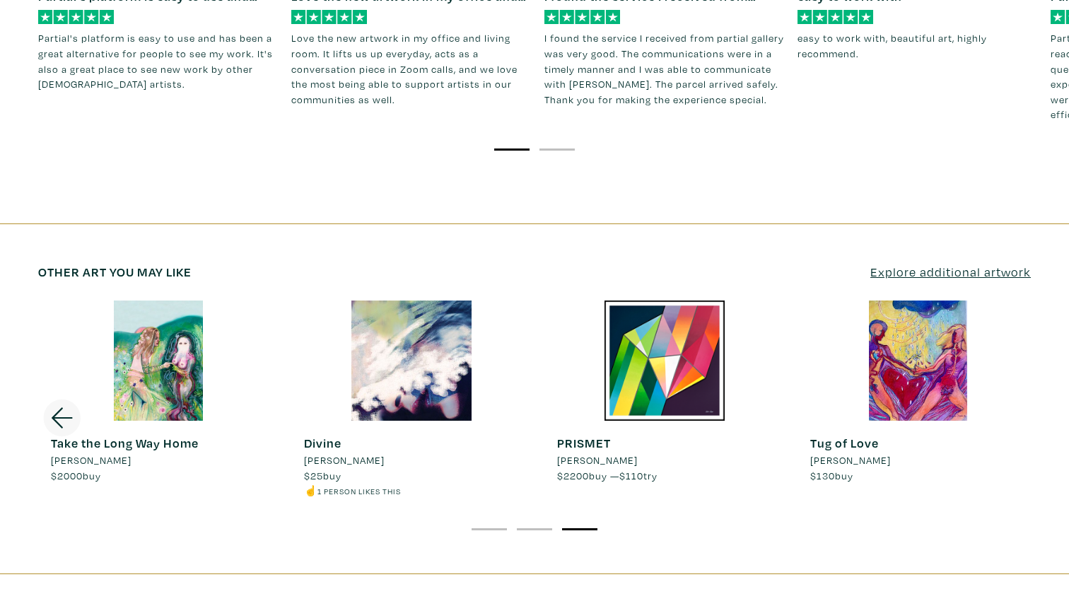
click at [676, 324] on div at bounding box center [664, 360] width 240 height 120
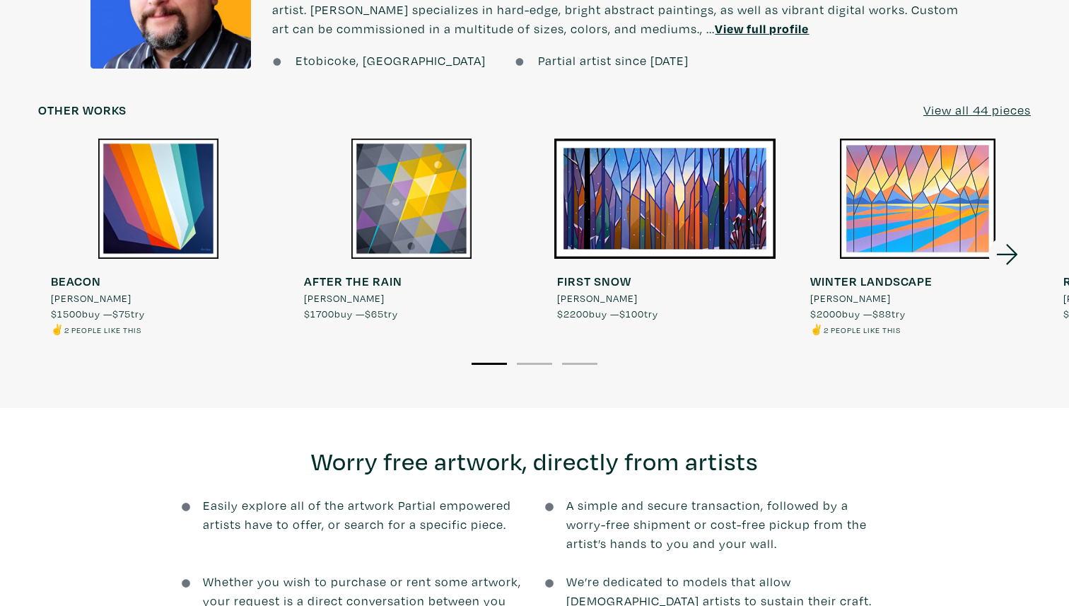
scroll to position [1254, 0]
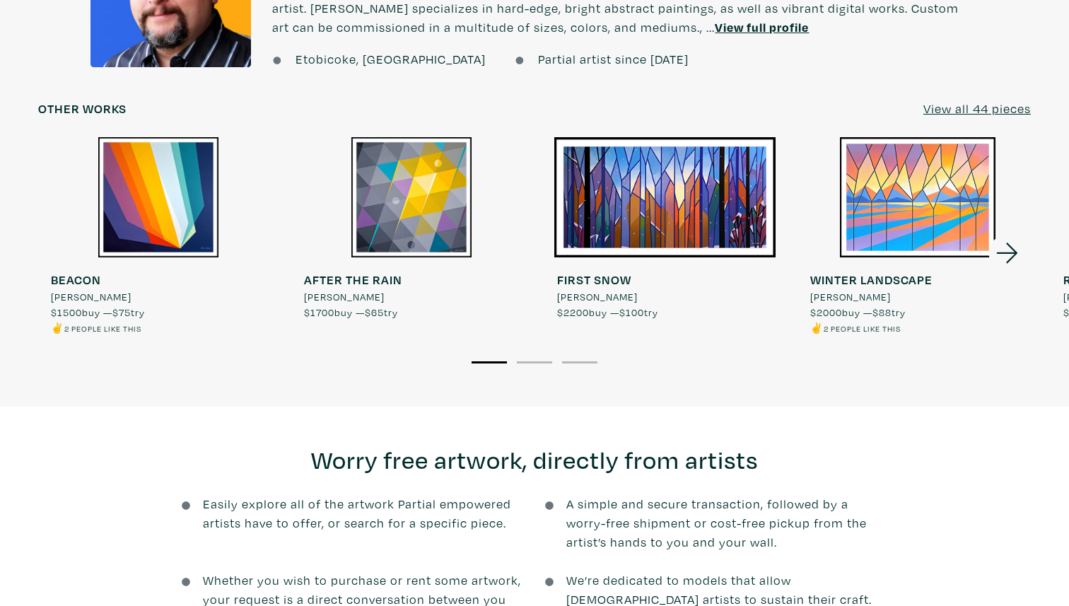
click at [1012, 249] on icon at bounding box center [1006, 253] width 21 height 21
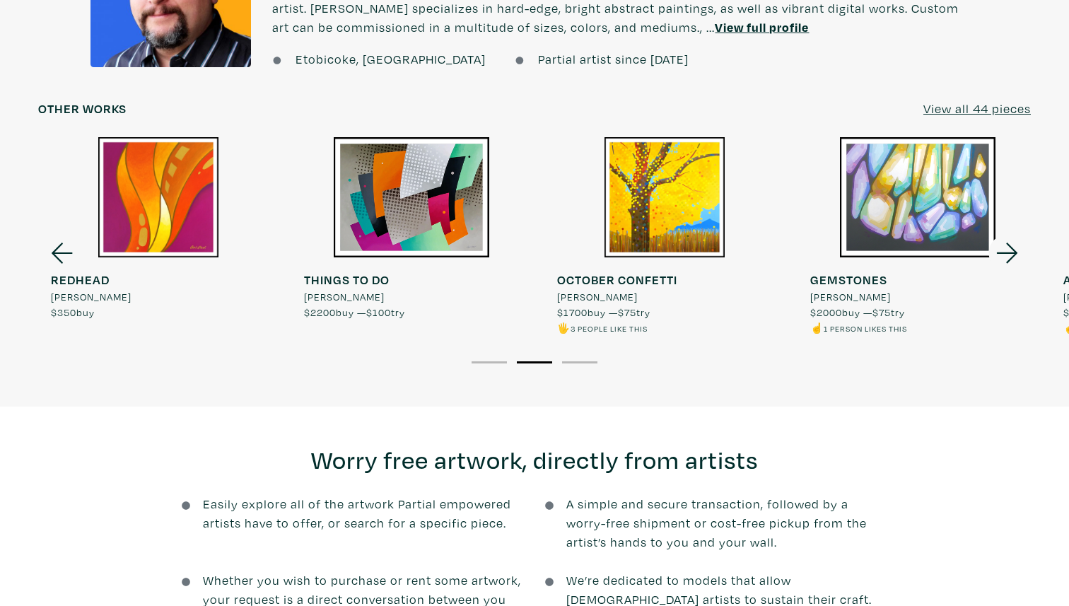
click at [1012, 249] on icon at bounding box center [1007, 253] width 48 height 38
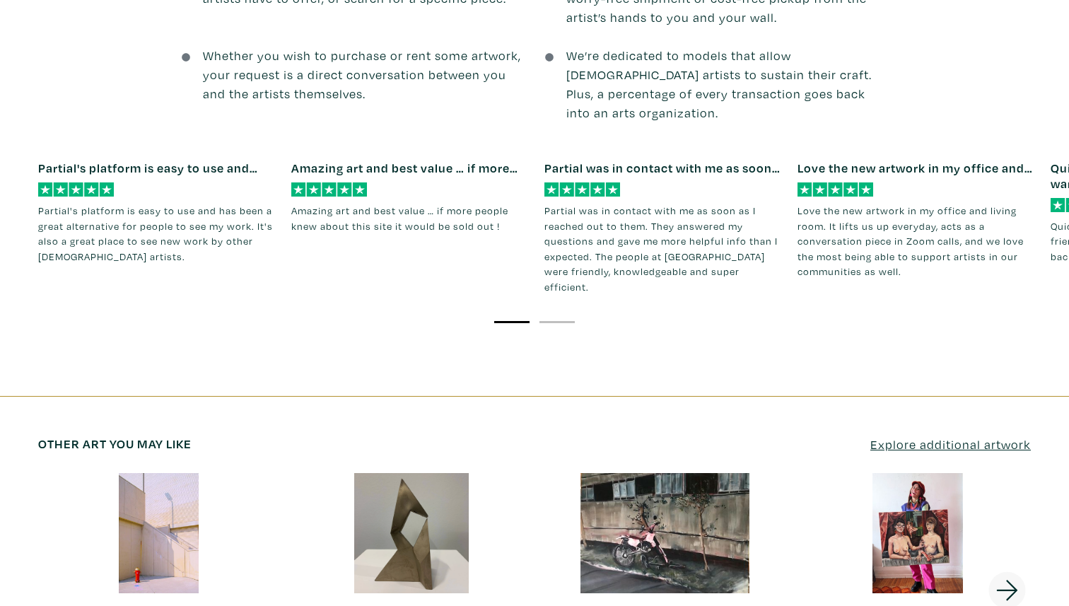
scroll to position [2072, 0]
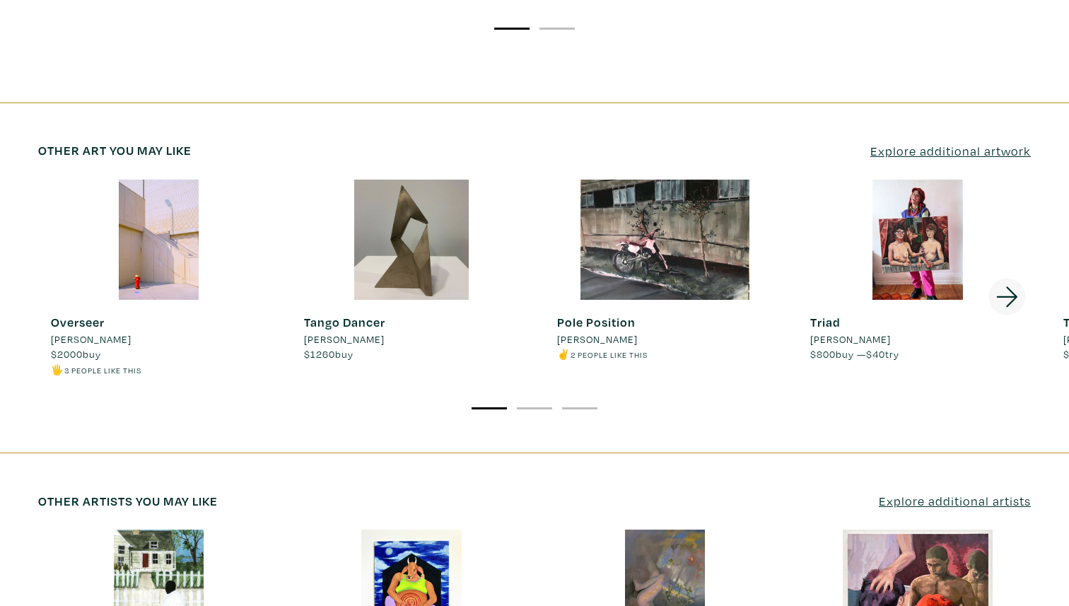
click at [1010, 278] on icon at bounding box center [1007, 297] width 48 height 38
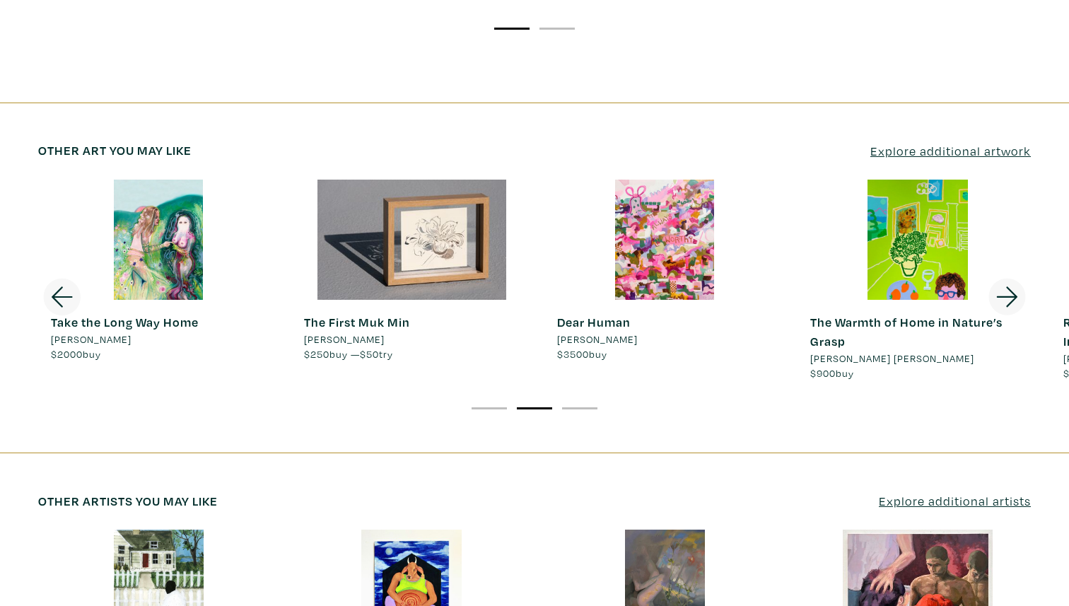
click at [1010, 278] on icon at bounding box center [1007, 297] width 48 height 38
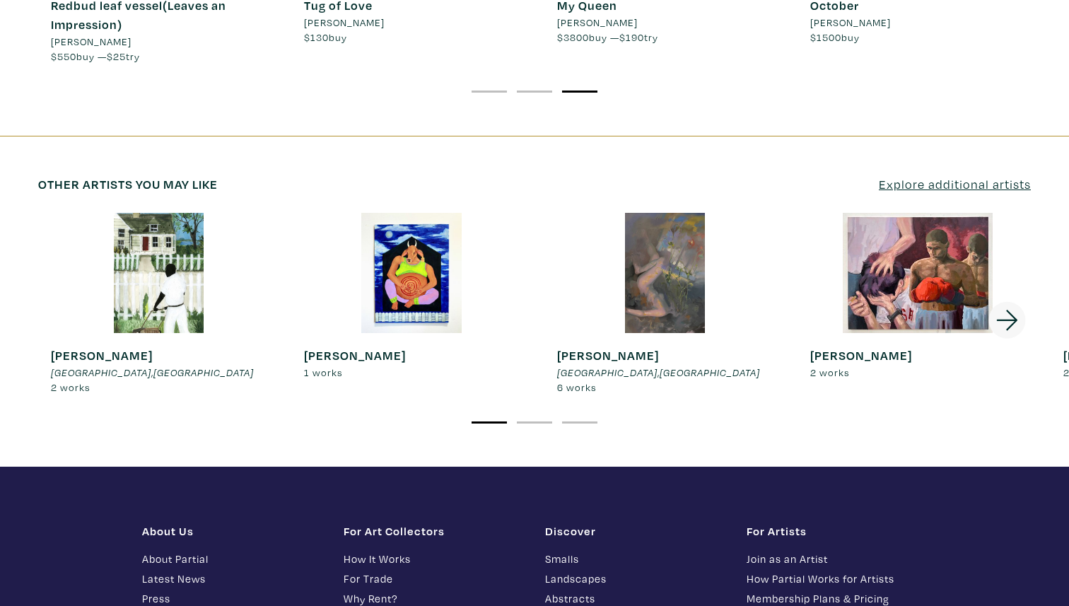
scroll to position [2393, 0]
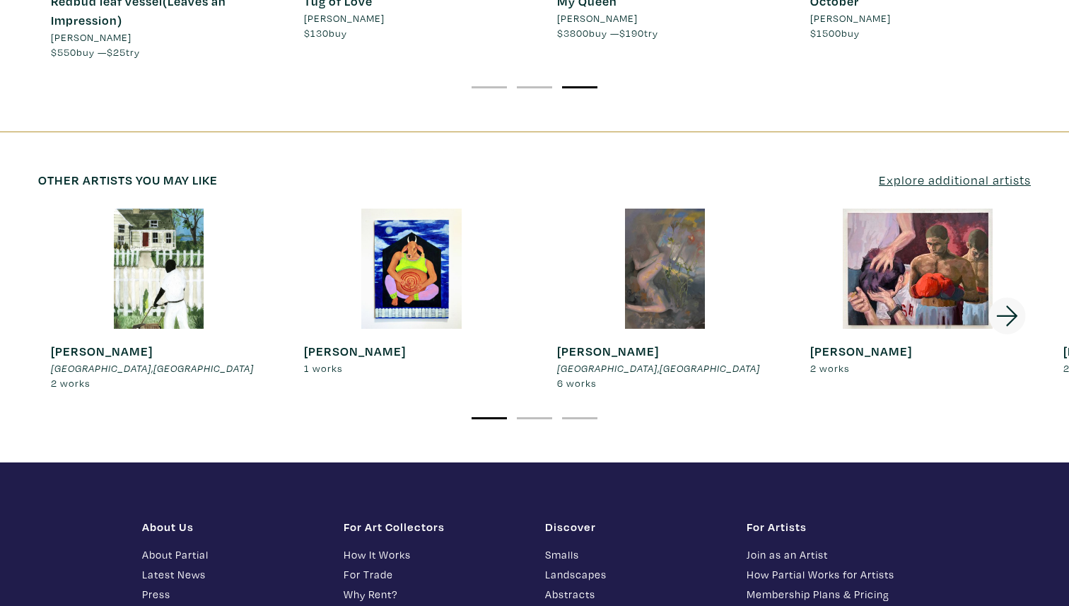
click at [1015, 297] on icon at bounding box center [1007, 316] width 48 height 38
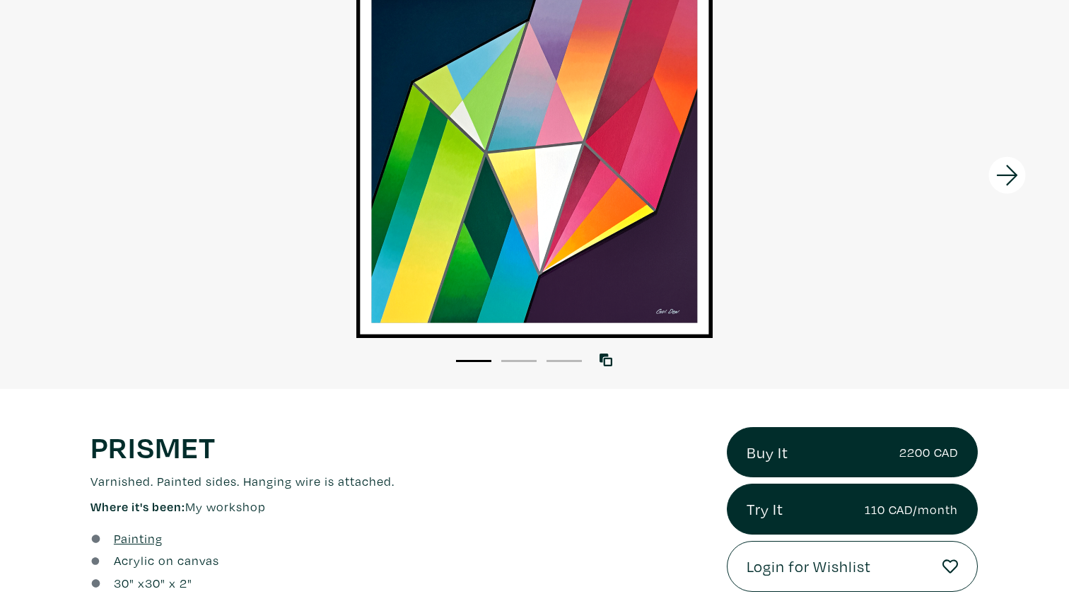
scroll to position [0, 0]
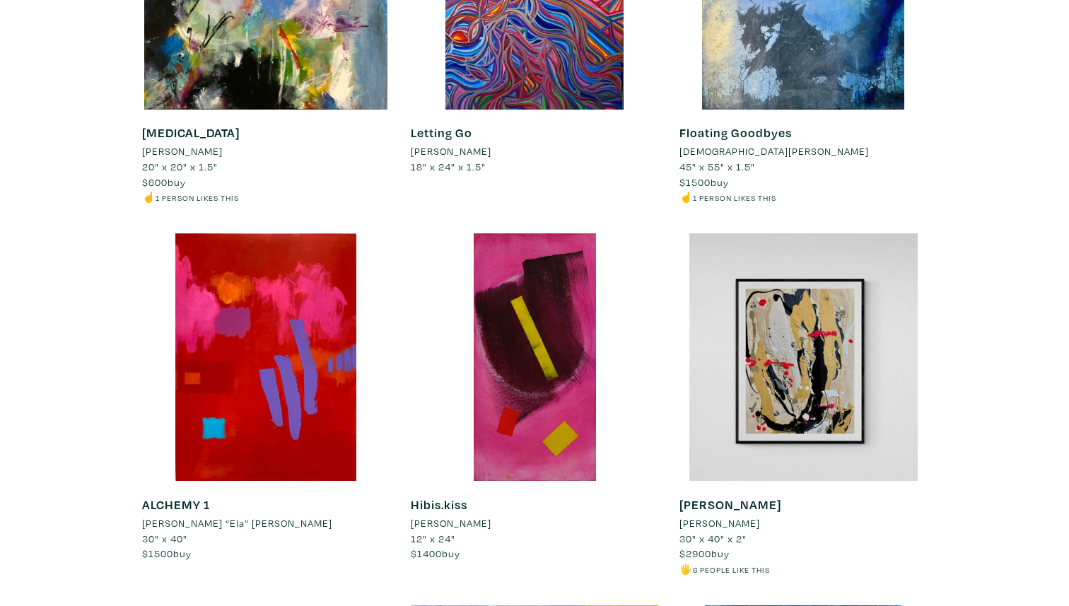
scroll to position [5603, 0]
